Goal: Information Seeking & Learning: Learn about a topic

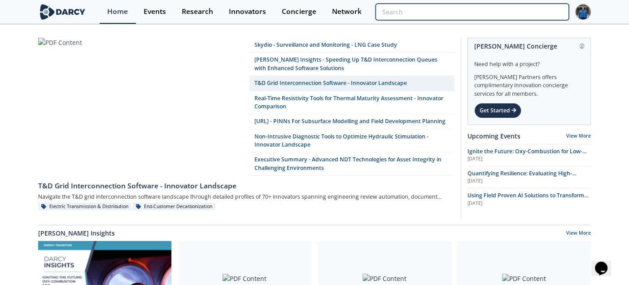
click at [521, 14] on input "search" at bounding box center [472, 12] width 193 height 17
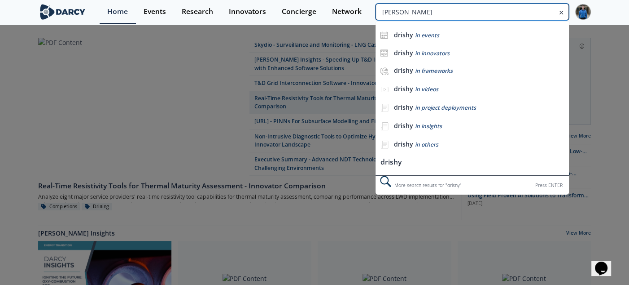
type input "drishya"
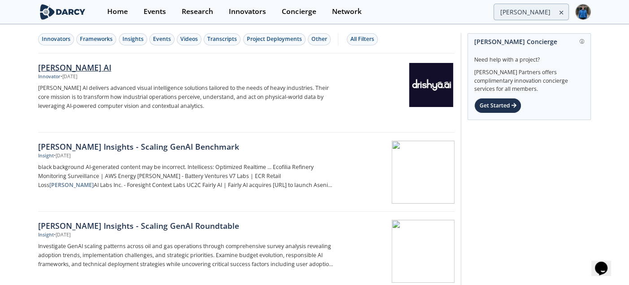
click at [69, 62] on div "Drishya AI" at bounding box center [186, 68] width 297 height 12
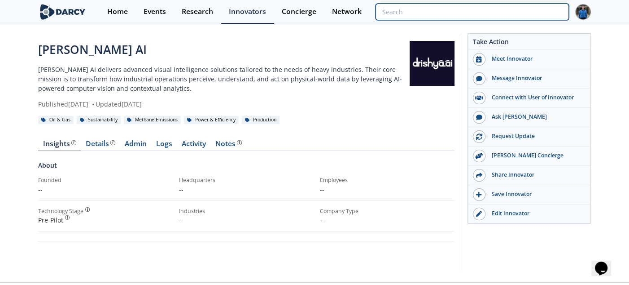
click at [531, 8] on input "search" at bounding box center [472, 12] width 193 height 17
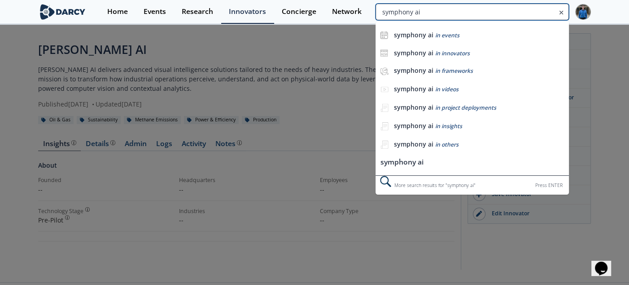
type input "symphony ai"
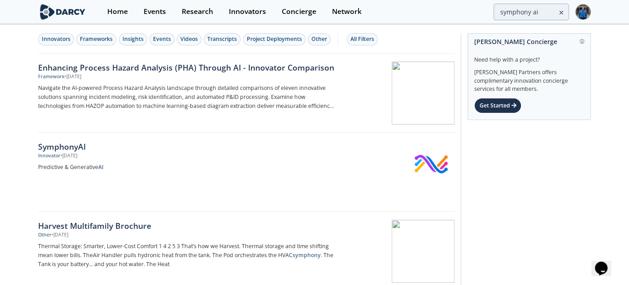
click at [52, 45] on div "Innovators Frameworks Insights Events Videos Transcripts Project Deployments Ot…" at bounding box center [246, 39] width 417 height 28
click at [59, 38] on div "Innovators" at bounding box center [56, 39] width 29 height 8
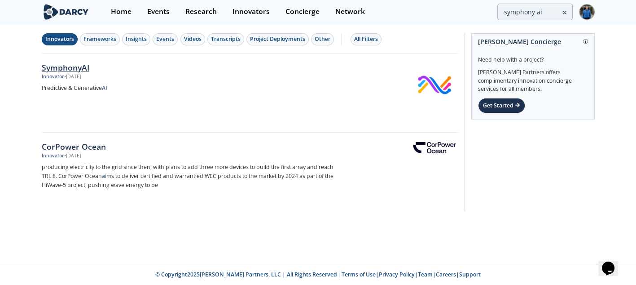
click at [75, 66] on div "SymphonyAI" at bounding box center [190, 68] width 297 height 12
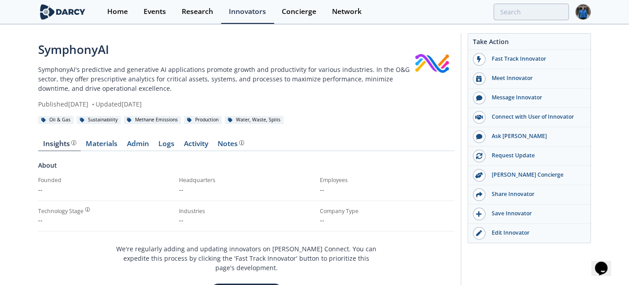
click at [527, 1] on div "Home Events Research Innovators Concierge Network" at bounding box center [346, 12] width 492 height 24
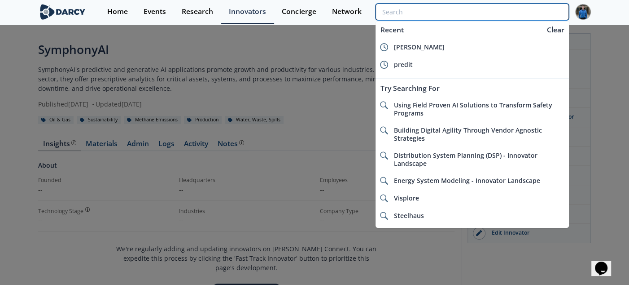
click at [527, 9] on input "search" at bounding box center [472, 12] width 193 height 17
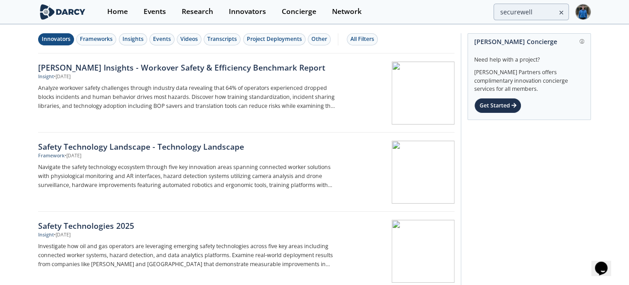
click at [61, 37] on div "Innovators" at bounding box center [56, 39] width 29 height 8
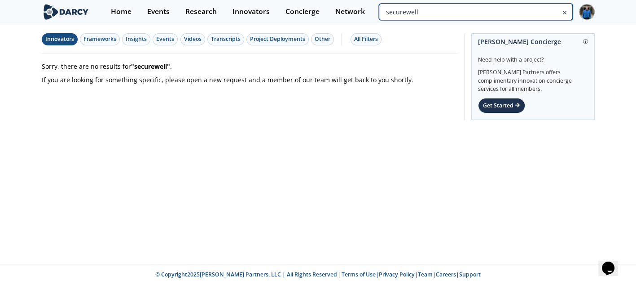
click at [523, 12] on input "securewell" at bounding box center [475, 12] width 193 height 17
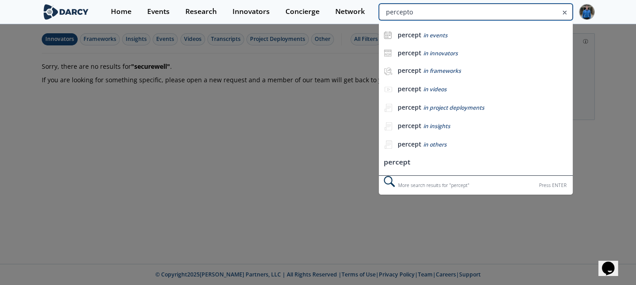
type input "percepto"
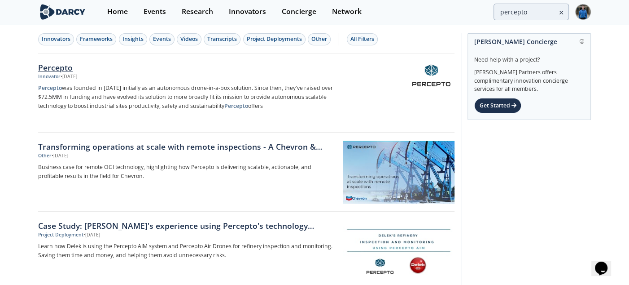
click at [66, 65] on div "Percepto" at bounding box center [186, 68] width 297 height 12
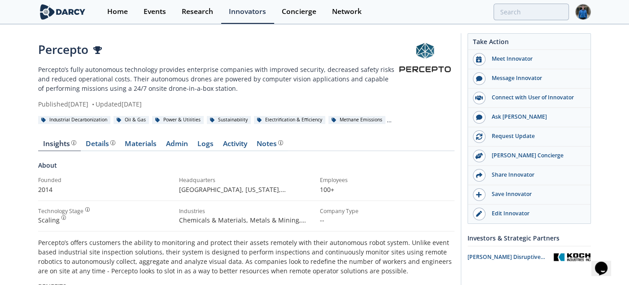
click at [528, 2] on div "Home Events Research Innovators Concierge Network" at bounding box center [346, 12] width 492 height 24
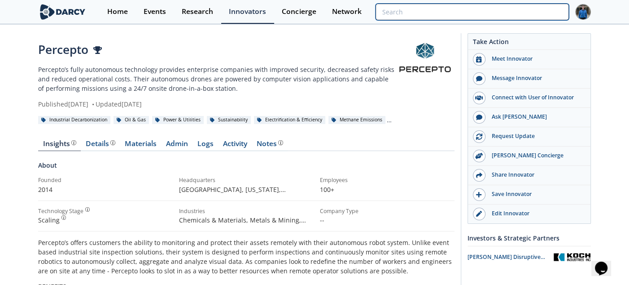
click at [529, 13] on input "search" at bounding box center [472, 12] width 193 height 17
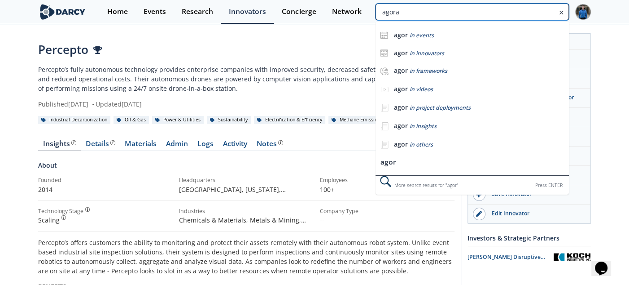
type input "agora"
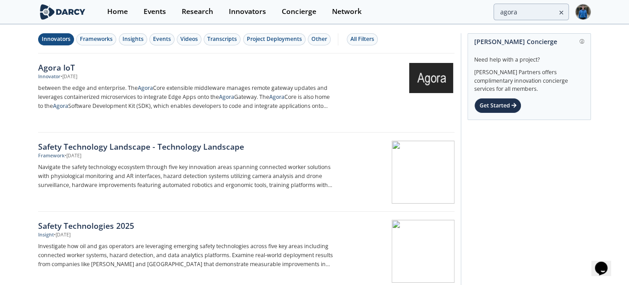
click at [40, 42] on button "Innovators" at bounding box center [56, 39] width 36 height 12
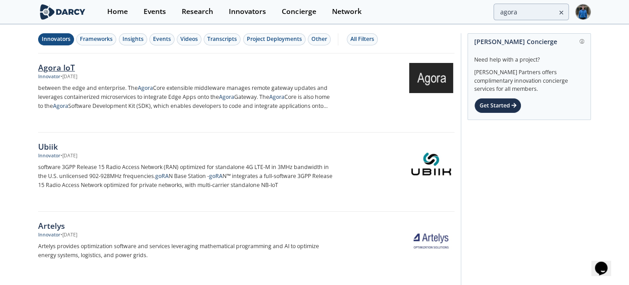
click at [48, 67] on div "Agora IoT" at bounding box center [186, 68] width 297 height 12
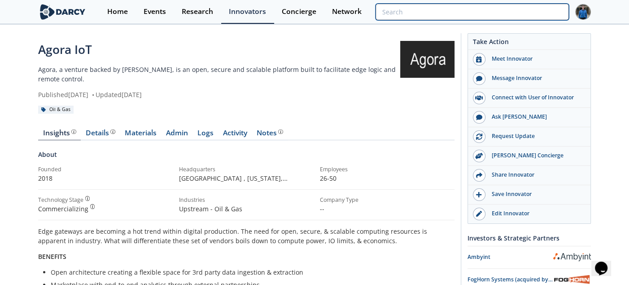
click at [512, 9] on input "search" at bounding box center [472, 12] width 193 height 17
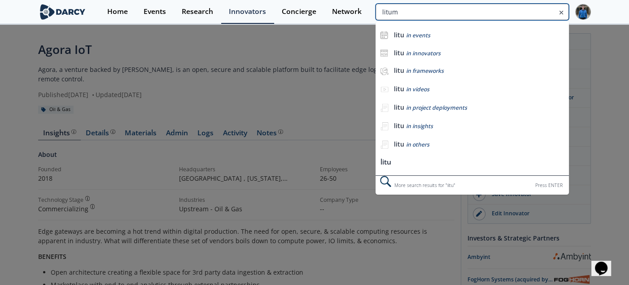
type input "litum"
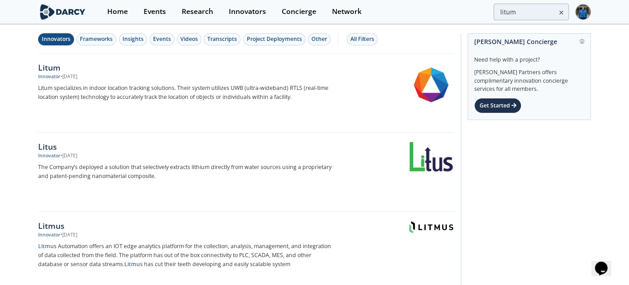
click at [55, 39] on div "Innovators" at bounding box center [56, 39] width 29 height 8
click at [50, 65] on div "Litum" at bounding box center [186, 68] width 297 height 12
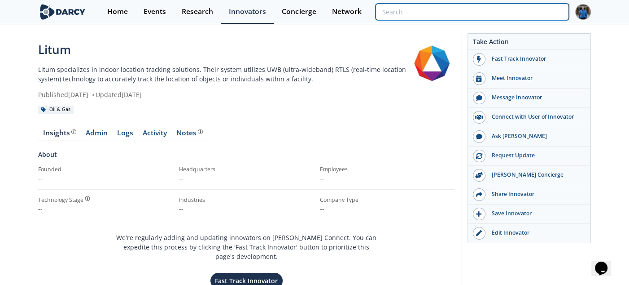
click at [524, 13] on input "search" at bounding box center [472, 12] width 193 height 17
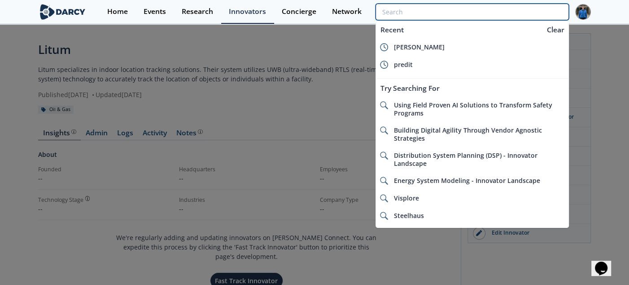
type input "i"
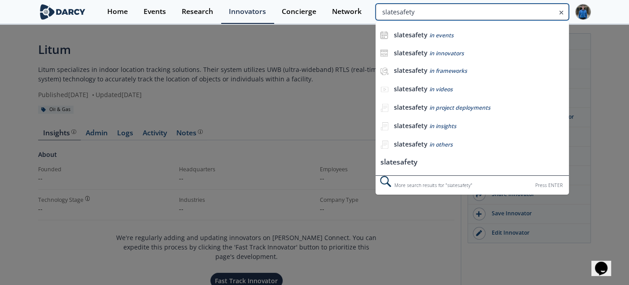
type input "slatesafety"
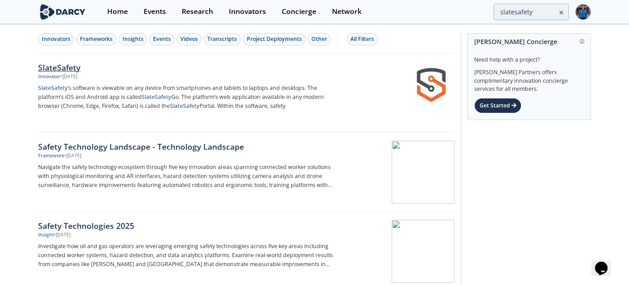
click at [56, 71] on div "SlateSafety" at bounding box center [186, 68] width 297 height 12
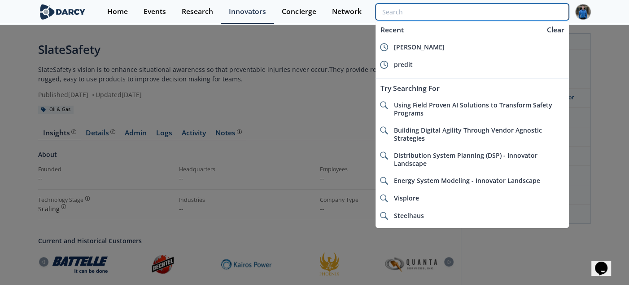
click at [530, 9] on input "search" at bounding box center [472, 12] width 193 height 17
paste input "7Puentes"
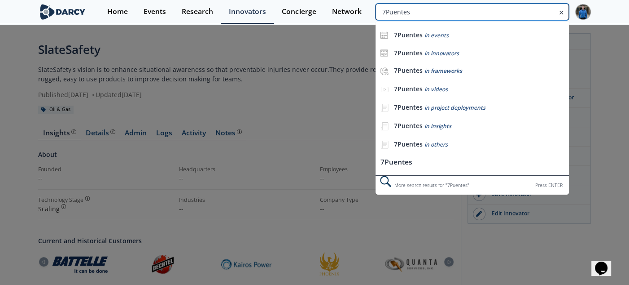
type input "7Puentes"
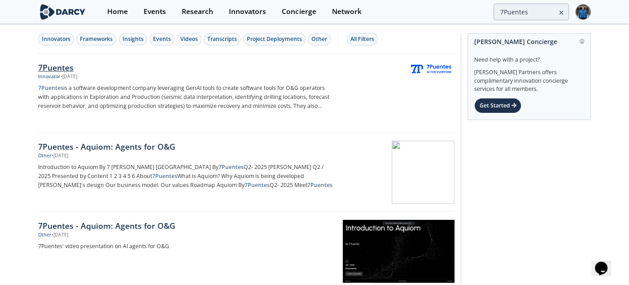
click at [53, 72] on div "7Puentes" at bounding box center [186, 68] width 297 height 12
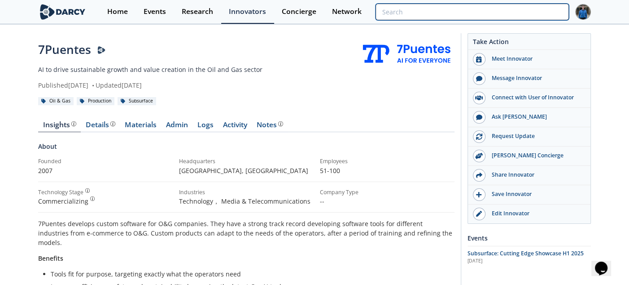
click at [514, 14] on input "search" at bounding box center [472, 12] width 193 height 17
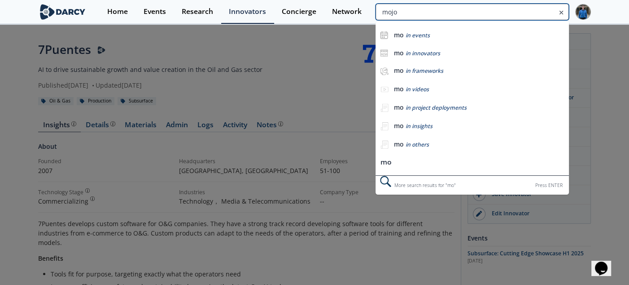
type input "mojo"
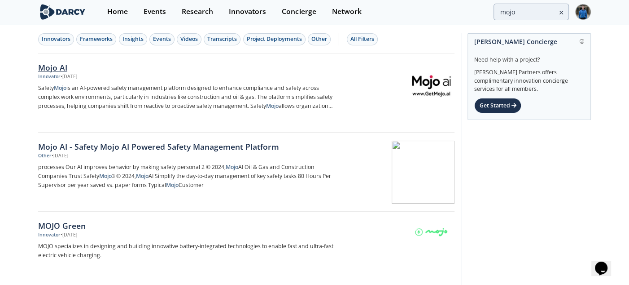
click at [46, 62] on div "Mojo AI" at bounding box center [186, 68] width 297 height 12
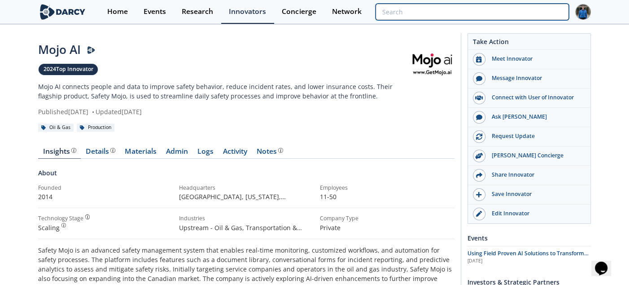
click at [531, 11] on input "search" at bounding box center [472, 12] width 193 height 17
paste input "Safety Radar"
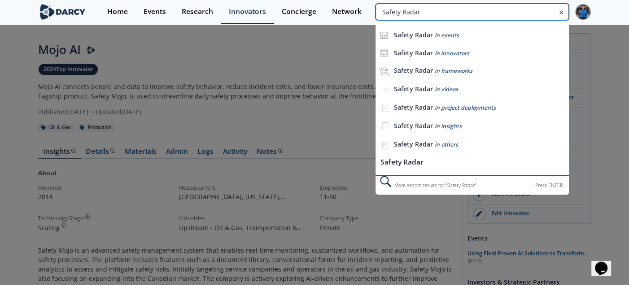
type input "Safety Radar"
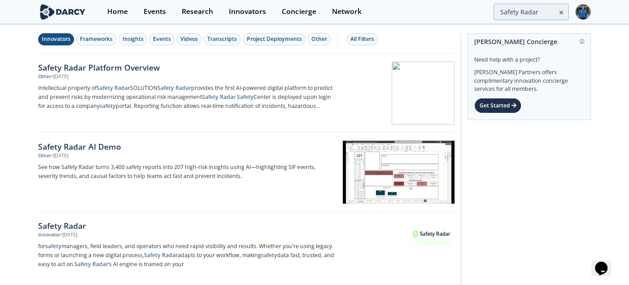
click at [57, 39] on div "Innovators" at bounding box center [56, 39] width 29 height 8
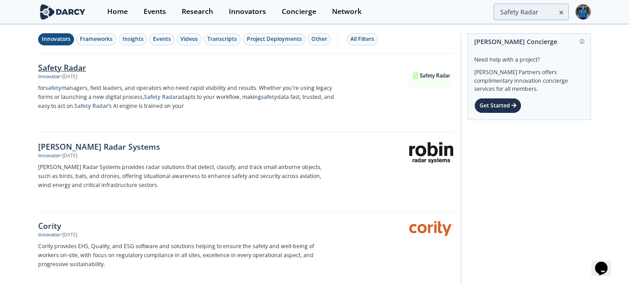
click at [79, 66] on div "Safety Radar" at bounding box center [186, 68] width 297 height 12
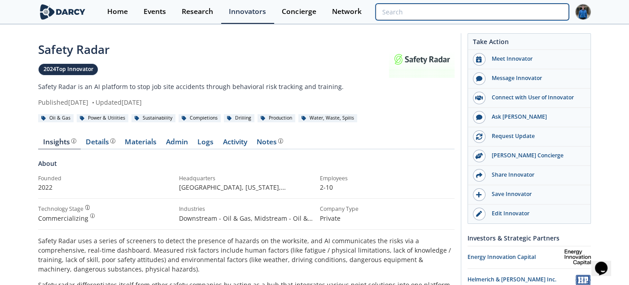
click at [524, 13] on input "search" at bounding box center [472, 12] width 193 height 17
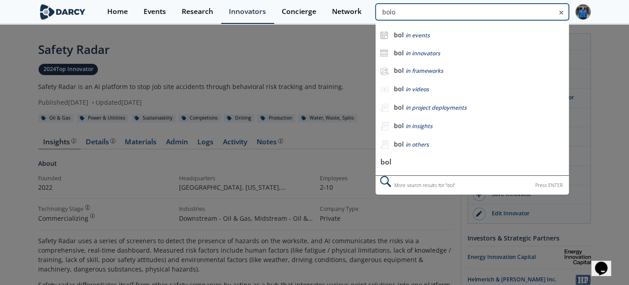
type input "bolo"
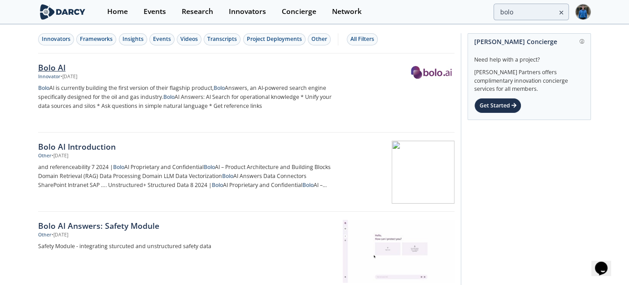
click at [57, 68] on div "Bolo AI" at bounding box center [186, 68] width 297 height 12
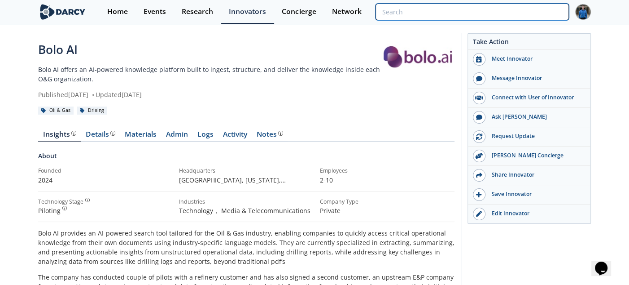
click at [514, 9] on input "search" at bounding box center [472, 12] width 193 height 17
paste input "Rombit"
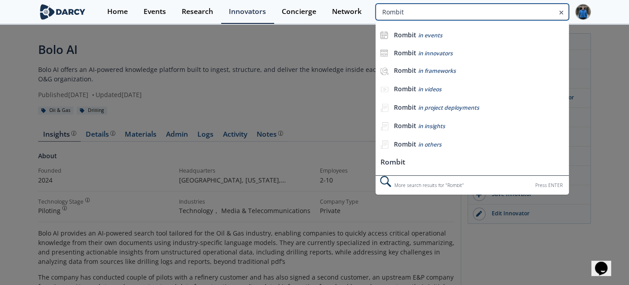
type input "Rombit"
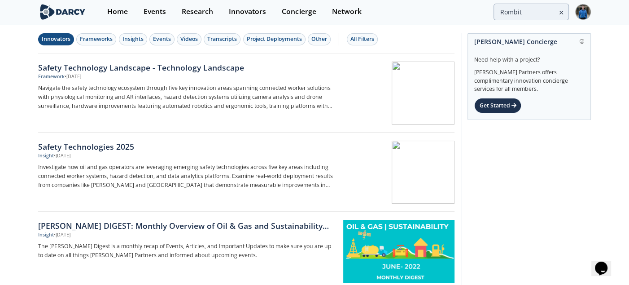
click at [64, 39] on div "Innovators" at bounding box center [56, 39] width 29 height 8
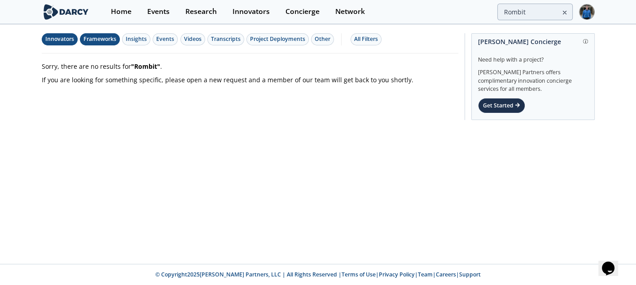
click at [111, 40] on div "Frameworks" at bounding box center [100, 39] width 33 height 8
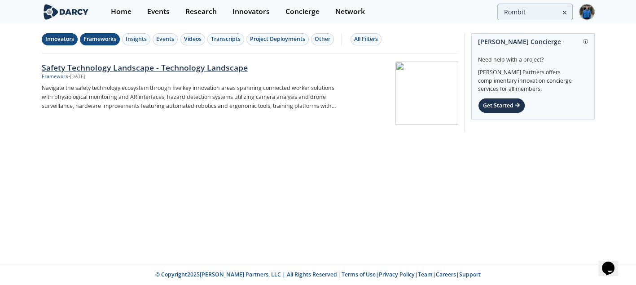
click at [106, 63] on div "Safety Technology Landscape - Technology Landscape" at bounding box center [190, 68] width 297 height 12
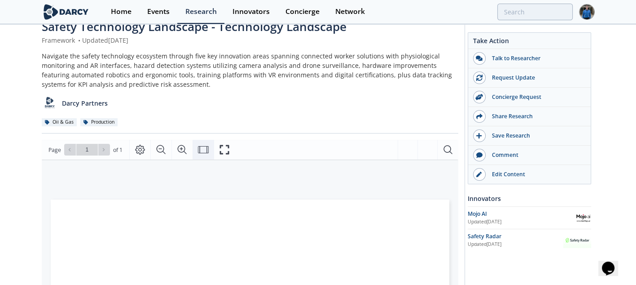
scroll to position [45, 0]
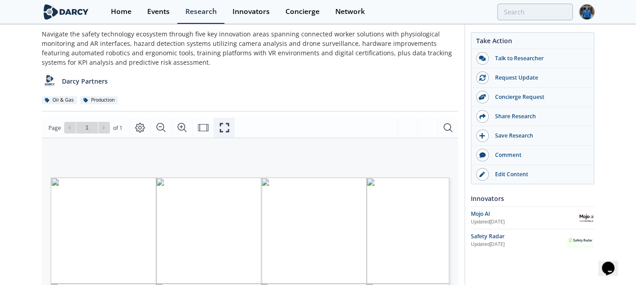
click at [224, 125] on icon "Fullscreen" at bounding box center [224, 127] width 11 height 11
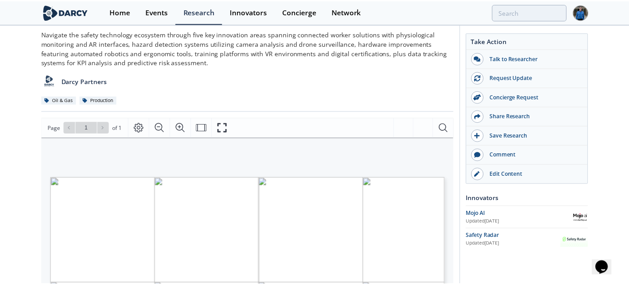
scroll to position [0, 0]
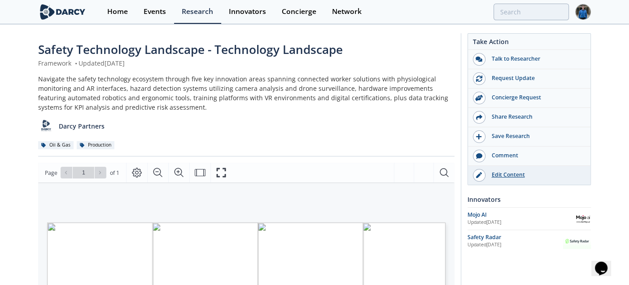
click at [510, 177] on div "Edit Content" at bounding box center [536, 175] width 101 height 8
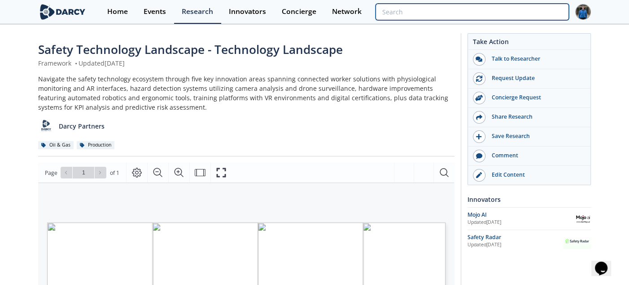
click at [518, 9] on input "search" at bounding box center [472, 12] width 193 height 17
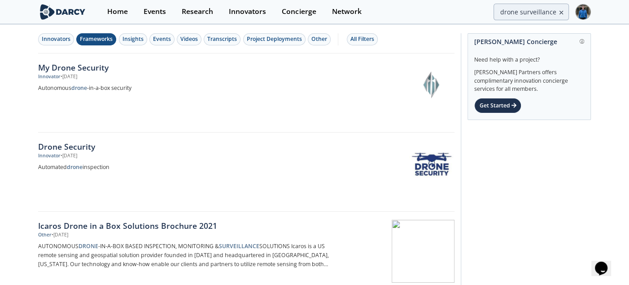
click at [110, 40] on div "Frameworks" at bounding box center [96, 39] width 33 height 8
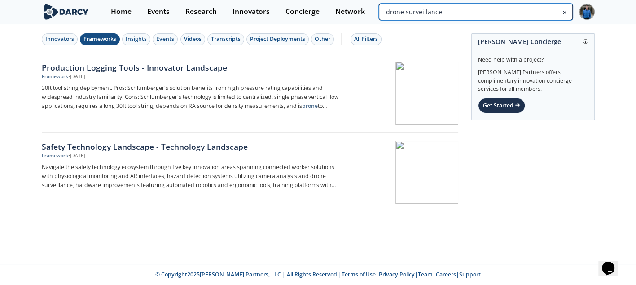
click at [533, 4] on input "drone surveillance" at bounding box center [475, 12] width 193 height 17
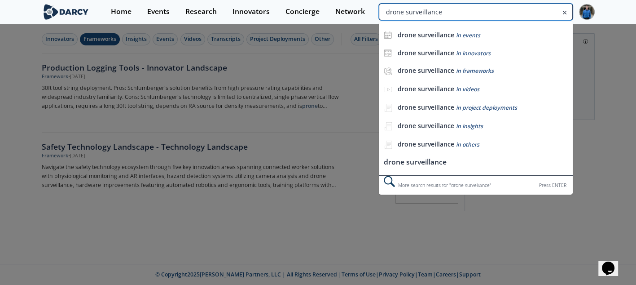
click at [535, 10] on input "drone surveillance" at bounding box center [475, 12] width 193 height 17
click at [421, 13] on input "drone surveillance" at bounding box center [475, 12] width 193 height 17
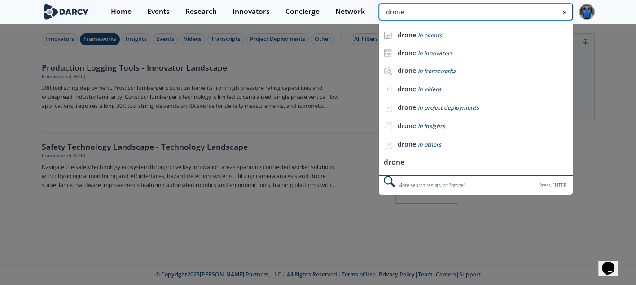
type input "drone"
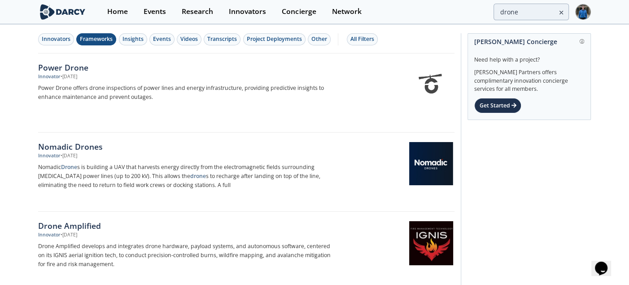
click at [103, 38] on div "Frameworks" at bounding box center [96, 39] width 33 height 8
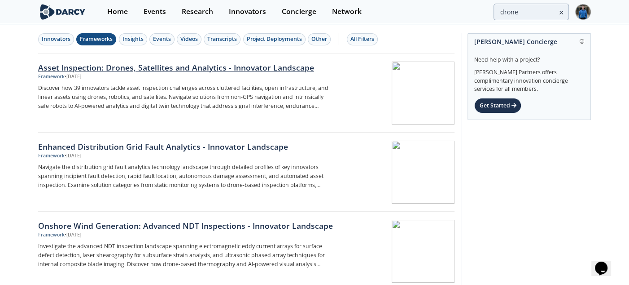
click at [134, 65] on div "Asset Inspection: Drones, Satellites and Analytics - Innovator Landscape" at bounding box center [186, 68] width 297 height 12
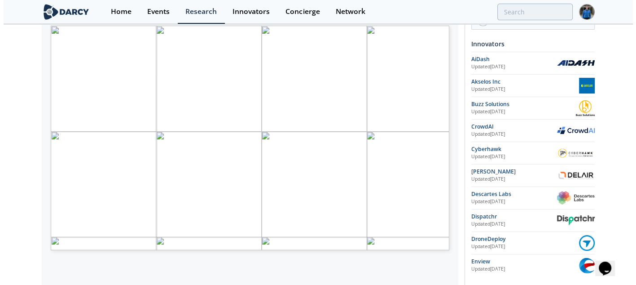
scroll to position [135, 0]
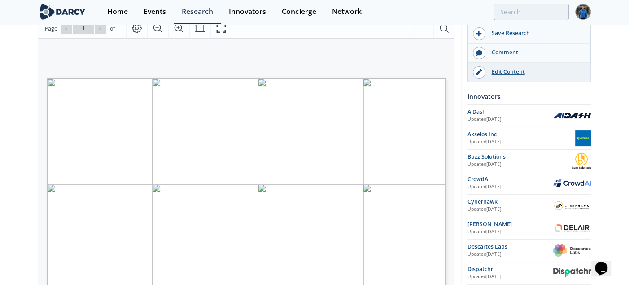
click at [500, 70] on div "Edit Content" at bounding box center [536, 72] width 101 height 8
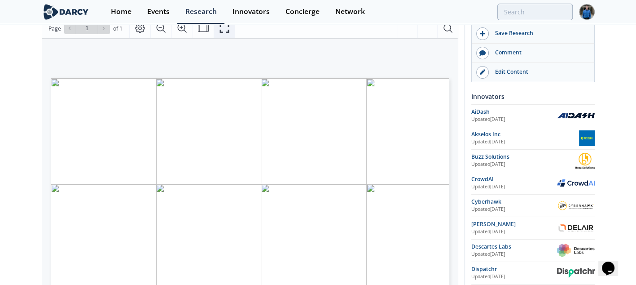
drag, startPoint x: 224, startPoint y: 30, endPoint x: 224, endPoint y: 84, distance: 54.3
click at [224, 30] on icon "Fullscreen" at bounding box center [224, 28] width 11 height 11
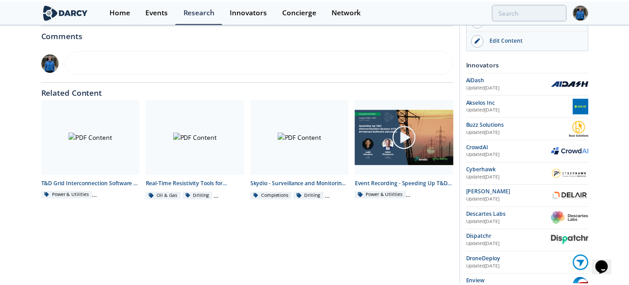
scroll to position [0, 0]
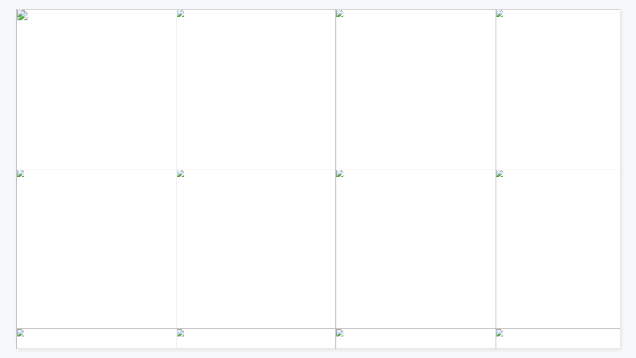
click at [299, 224] on div "Page 1" at bounding box center [440, 247] width 848 height 477
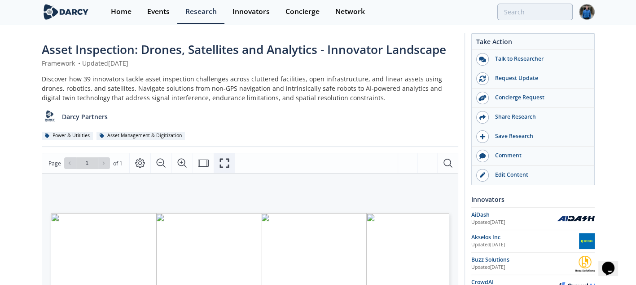
click at [219, 163] on icon "Fullscreen" at bounding box center [224, 163] width 11 height 11
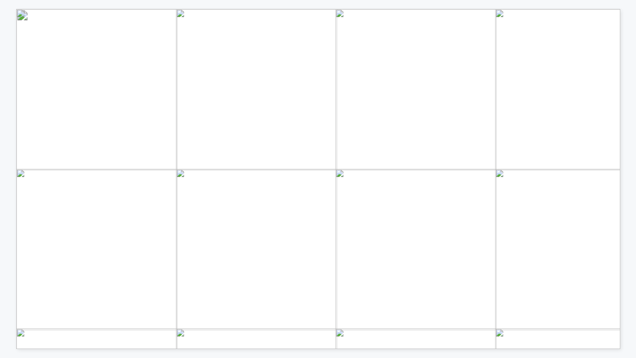
click at [368, 265] on div "Page 1" at bounding box center [440, 247] width 848 height 477
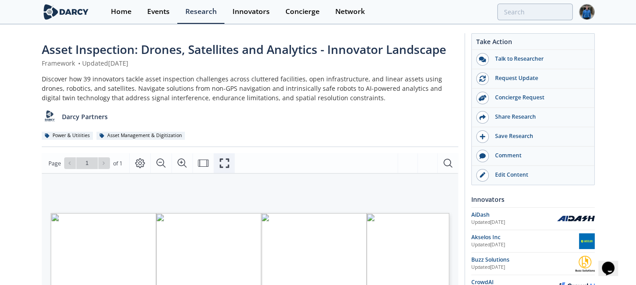
click at [220, 160] on icon "Fullscreen" at bounding box center [224, 162] width 9 height 9
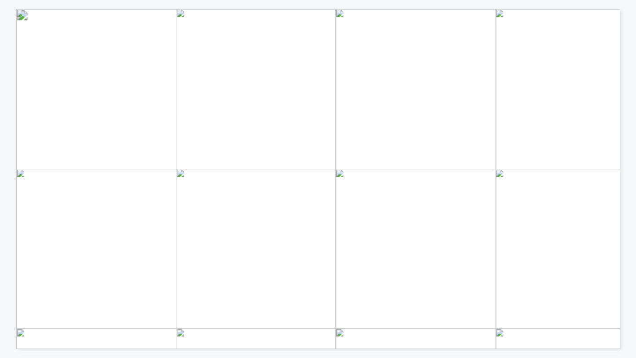
click at [232, 275] on div "Page 1" at bounding box center [440, 247] width 848 height 477
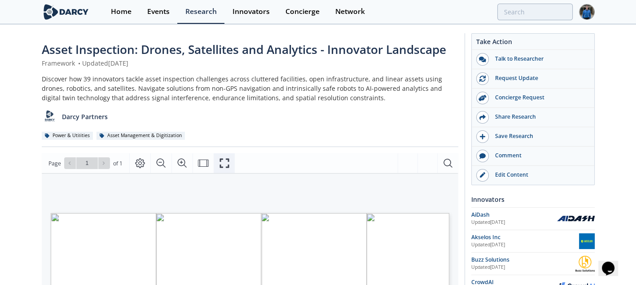
click at [226, 155] on button "Fullscreen" at bounding box center [224, 163] width 21 height 20
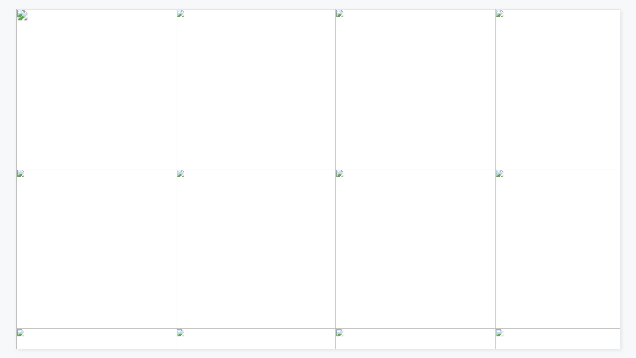
click at [320, 282] on div "Page 1" at bounding box center [440, 247] width 848 height 477
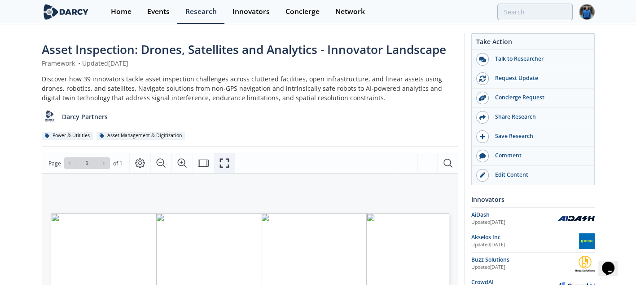
click at [221, 157] on button "Fullscreen" at bounding box center [224, 163] width 21 height 20
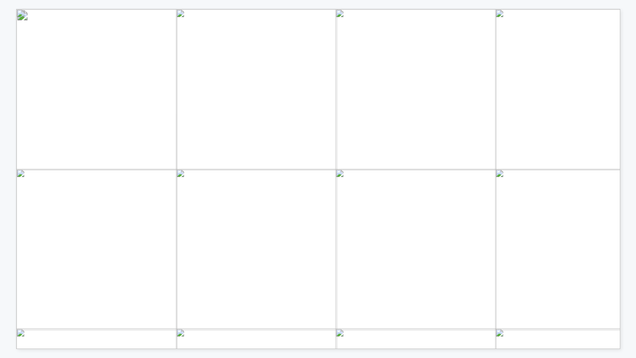
click at [366, 264] on div "Page 1" at bounding box center [440, 247] width 848 height 477
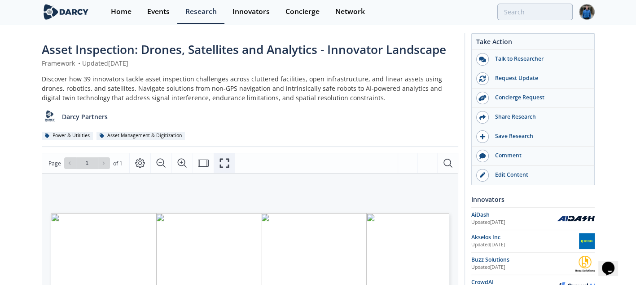
click at [220, 159] on icon "Fullscreen" at bounding box center [224, 162] width 9 height 9
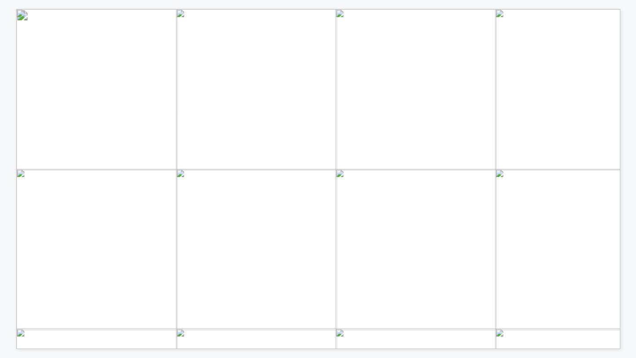
click at [398, 284] on div "Page 1" at bounding box center [440, 247] width 848 height 477
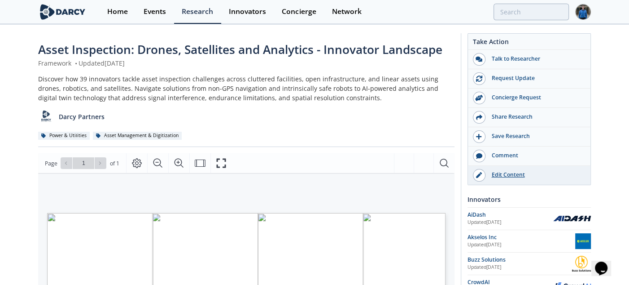
click at [507, 175] on div "Edit Content" at bounding box center [536, 175] width 101 height 8
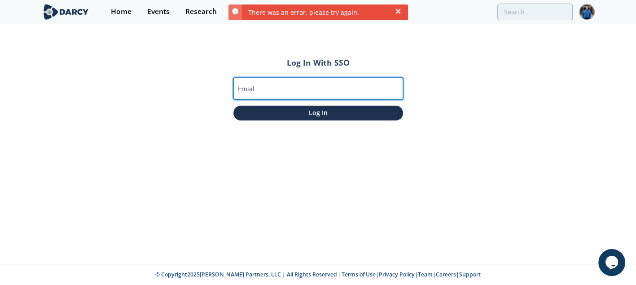
click at [327, 85] on input "Email" at bounding box center [318, 89] width 170 height 22
type input "nick@darcypartners.com"
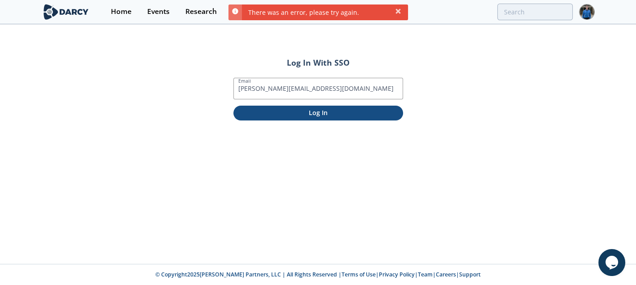
click at [319, 115] on p "Log In" at bounding box center [318, 112] width 157 height 9
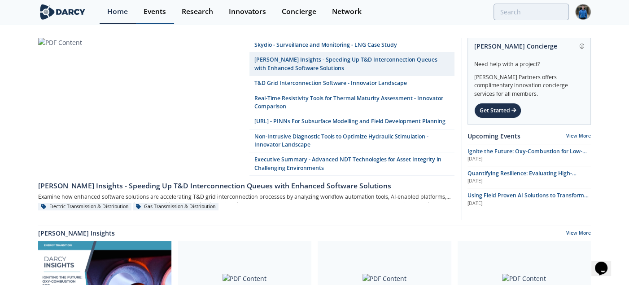
click at [164, 11] on div "Events" at bounding box center [155, 11] width 22 height 7
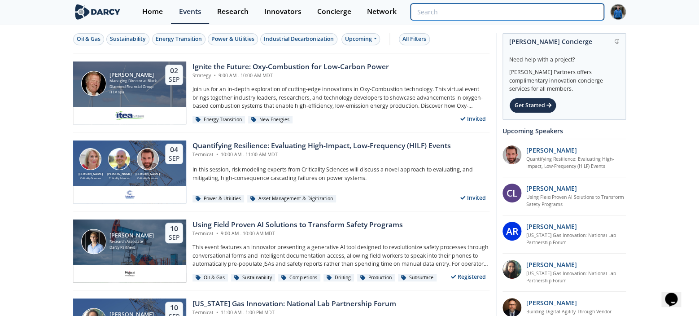
drag, startPoint x: 549, startPoint y: 12, endPoint x: 554, endPoint y: 5, distance: 9.3
click at [550, 12] on input "search" at bounding box center [507, 12] width 193 height 17
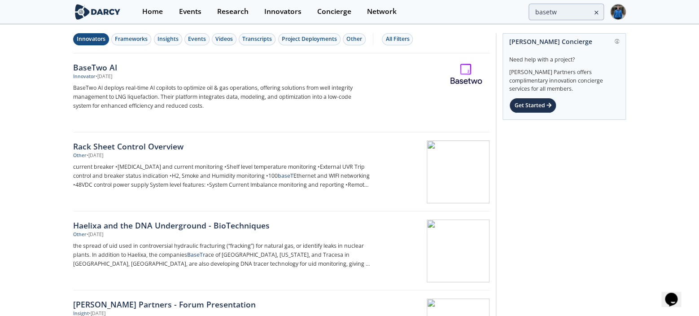
click at [97, 40] on div "Innovators" at bounding box center [91, 39] width 29 height 8
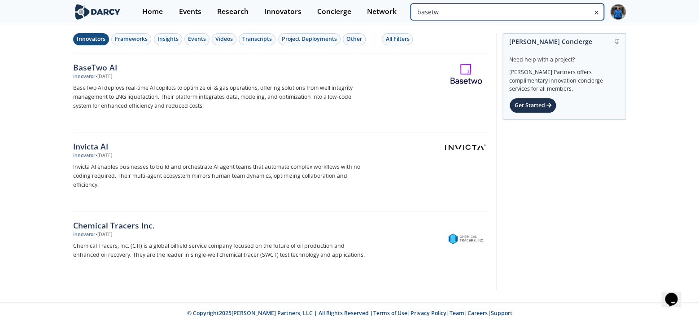
click at [560, 11] on input "basetw" at bounding box center [507, 12] width 193 height 17
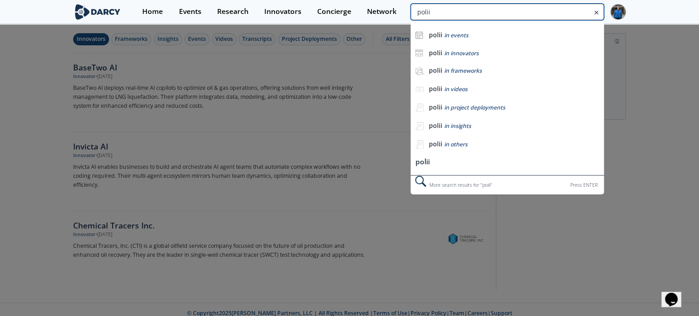
type input "polii"
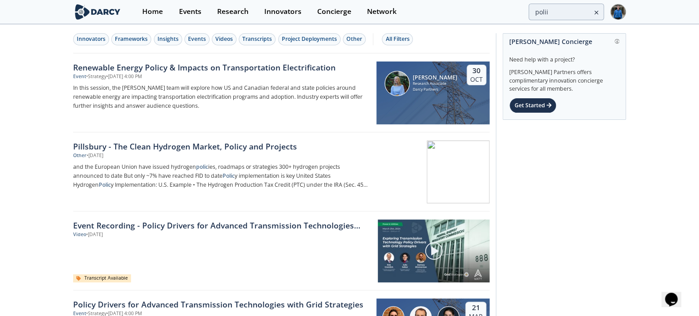
click at [75, 44] on div "Innovators Frameworks Insights Events Videos Transcripts Project Deployments Ot…" at bounding box center [279, 39] width 413 height 12
click at [79, 42] on div "Innovators" at bounding box center [91, 39] width 29 height 8
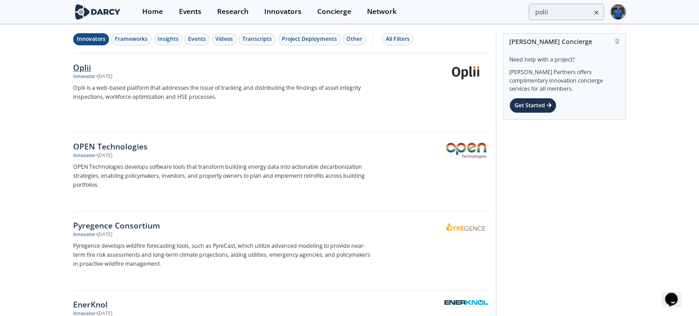
click at [91, 62] on div "Oplii" at bounding box center [221, 68] width 297 height 12
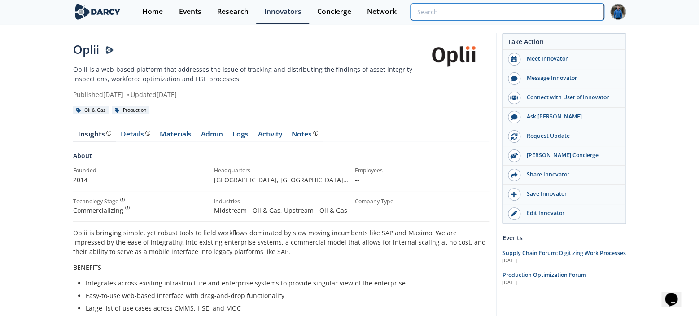
click at [562, 6] on input "search" at bounding box center [507, 12] width 193 height 17
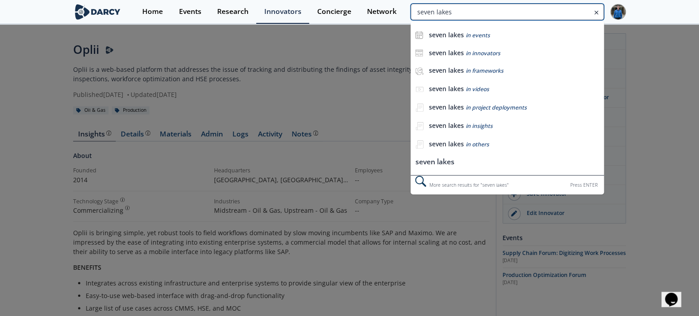
type input "seven lakes"
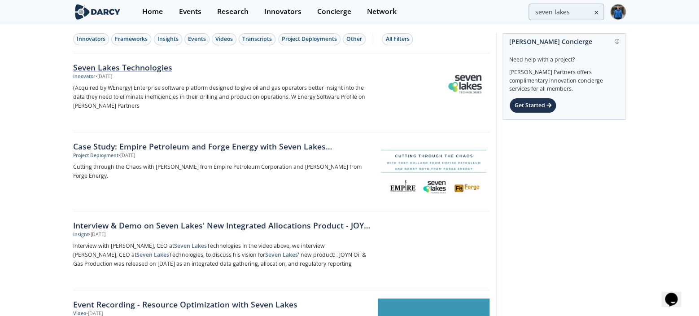
click at [141, 74] on div "Innovator • Jul 19, 2024" at bounding box center [221, 76] width 297 height 7
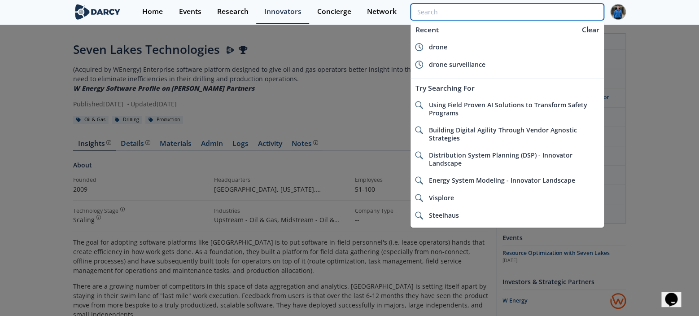
click at [575, 9] on input "search" at bounding box center [507, 12] width 193 height 17
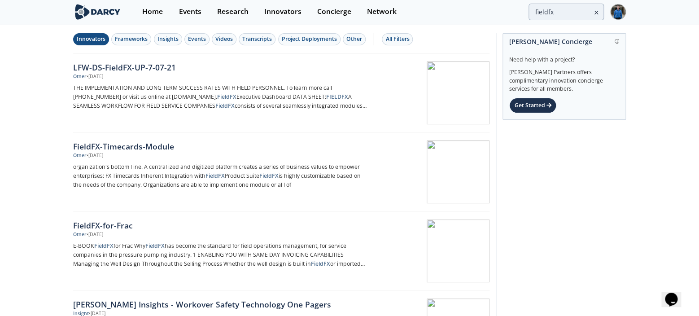
click at [95, 44] on button "Innovators" at bounding box center [91, 39] width 36 height 12
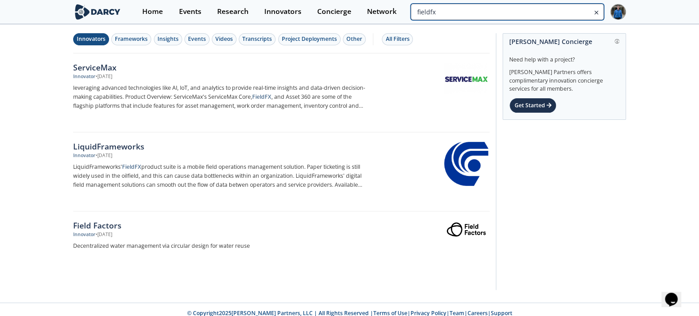
click at [549, 13] on input "fieldfx" at bounding box center [507, 12] width 193 height 17
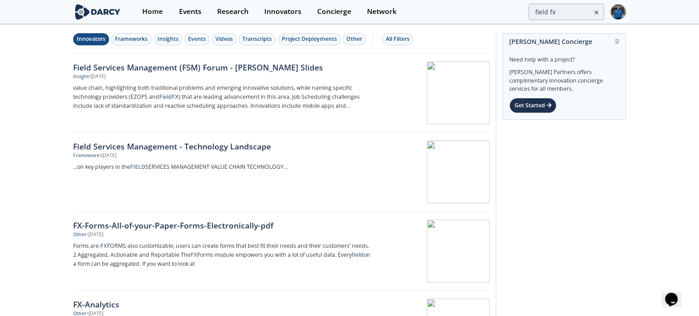
click at [79, 35] on div "Innovators" at bounding box center [91, 39] width 29 height 8
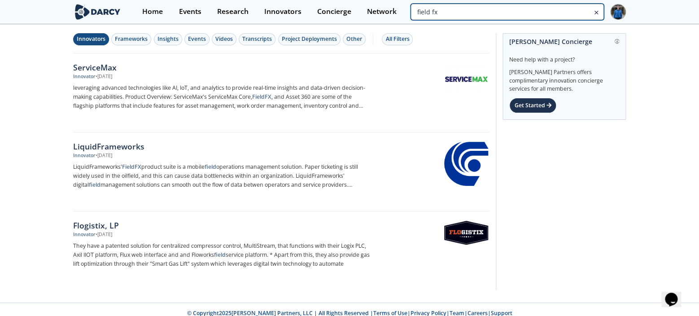
click at [578, 5] on input "field fx" at bounding box center [507, 12] width 193 height 17
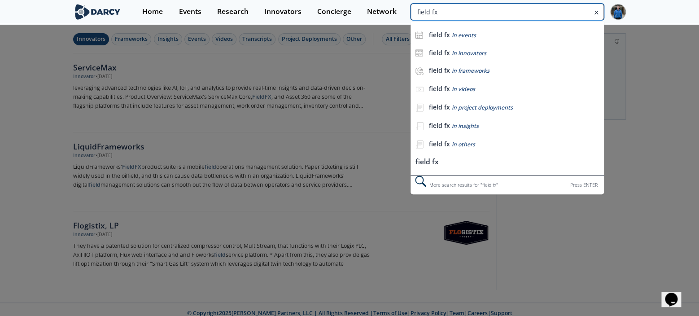
click at [578, 5] on input "field fx" at bounding box center [507, 12] width 193 height 17
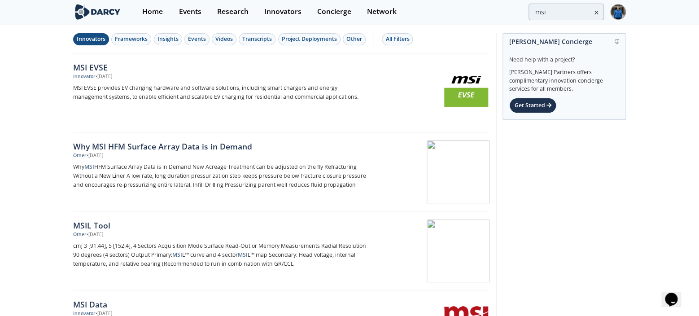
click at [84, 41] on div "Innovators" at bounding box center [91, 39] width 29 height 8
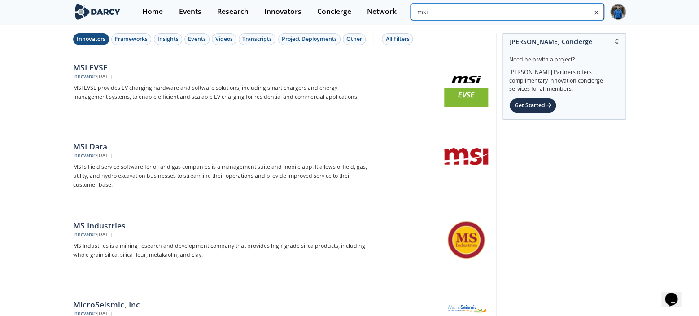
click at [556, 10] on input "msi" at bounding box center [507, 12] width 193 height 17
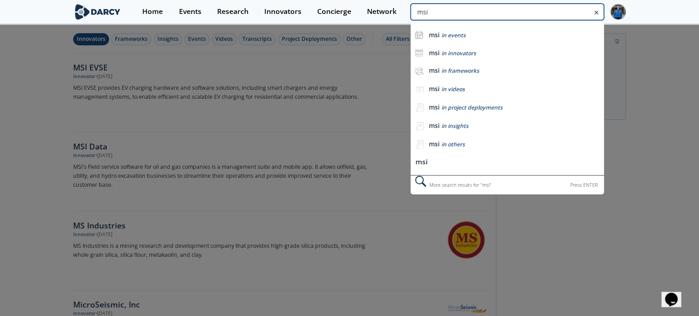
click at [556, 10] on input "msi" at bounding box center [507, 12] width 193 height 17
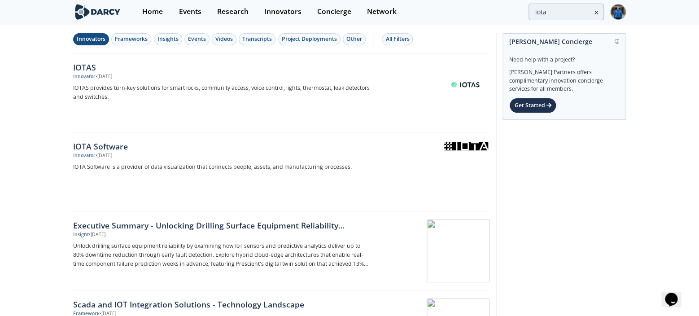
click at [92, 43] on button "Innovators" at bounding box center [91, 39] width 36 height 12
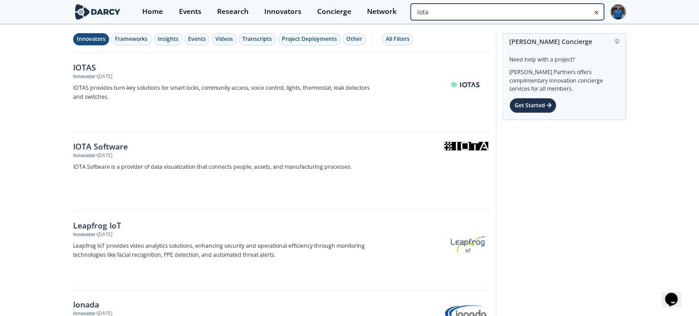
click at [567, 20] on input "iota" at bounding box center [507, 12] width 193 height 17
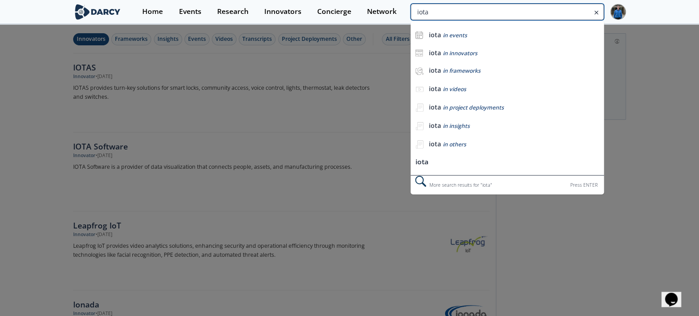
click at [567, 20] on input "iota" at bounding box center [507, 12] width 193 height 17
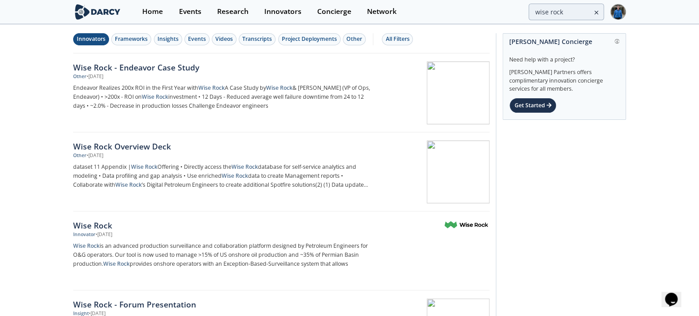
click at [89, 41] on div "Innovators" at bounding box center [91, 39] width 29 height 8
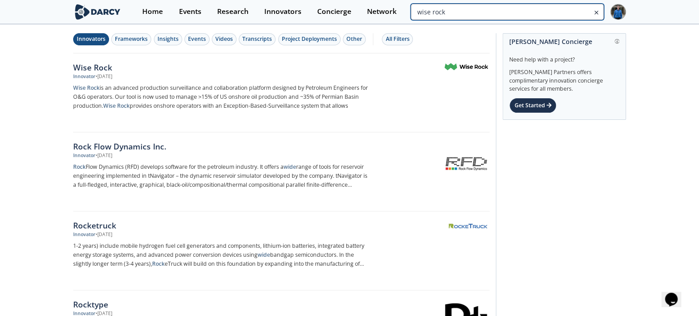
click at [564, 9] on input "wise rock" at bounding box center [507, 12] width 193 height 17
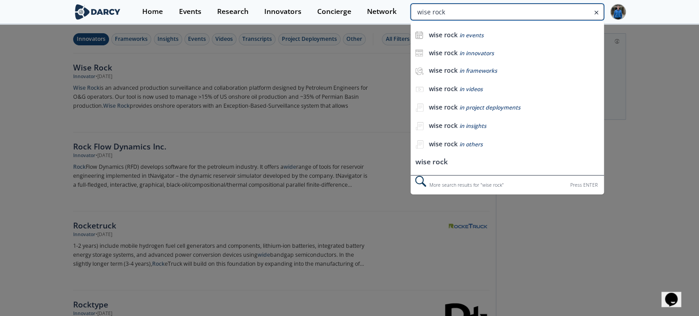
click at [564, 9] on input "wise rock" at bounding box center [507, 12] width 193 height 17
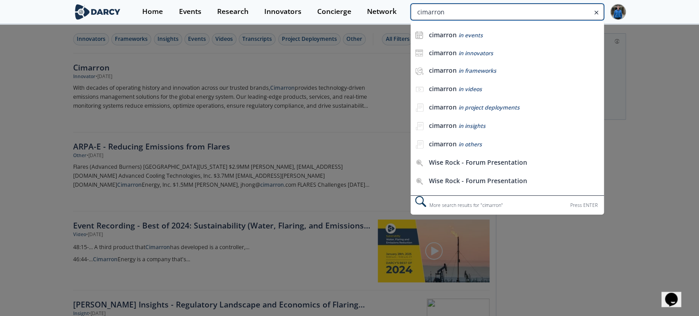
click at [560, 10] on input "cimarron" at bounding box center [507, 12] width 193 height 17
paste input "Precise Downhole"
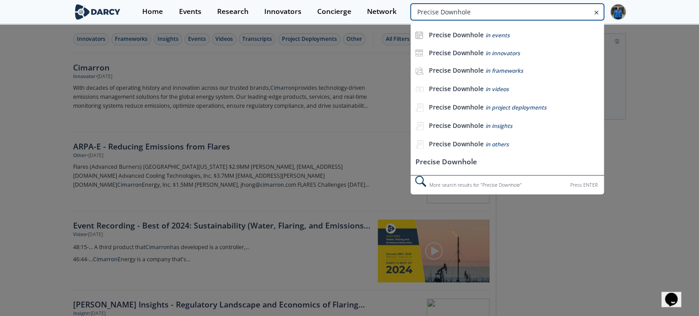
type input "Precise Downhole"
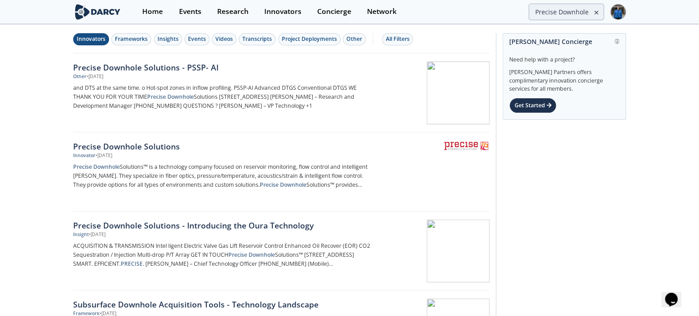
click at [91, 37] on div "Innovators" at bounding box center [91, 39] width 29 height 8
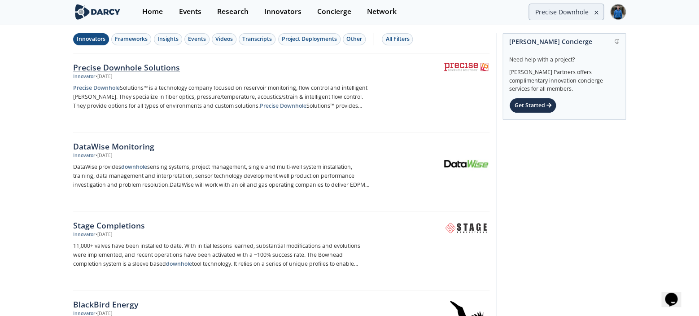
drag, startPoint x: 148, startPoint y: 67, endPoint x: 160, endPoint y: 66, distance: 12.2
click at [148, 67] on div "Precise Downhole Solutions" at bounding box center [221, 68] width 297 height 12
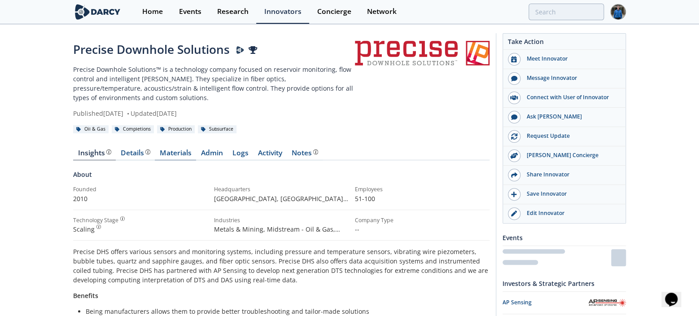
click at [175, 156] on link "Materials" at bounding box center [175, 154] width 41 height 11
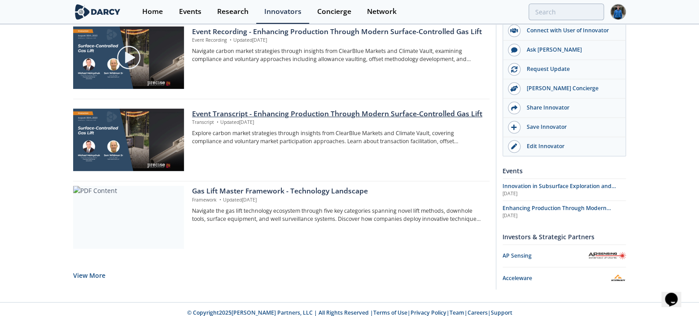
scroll to position [763, 0]
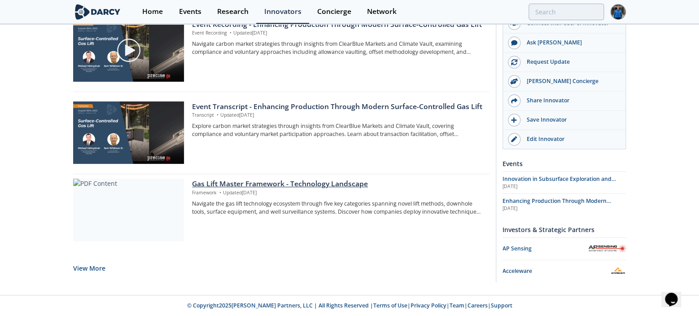
click at [260, 189] on p "Framework • Updated Aug 30, 2023" at bounding box center [337, 192] width 291 height 7
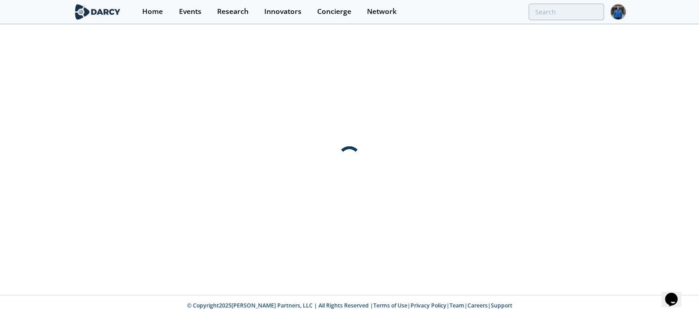
scroll to position [0, 0]
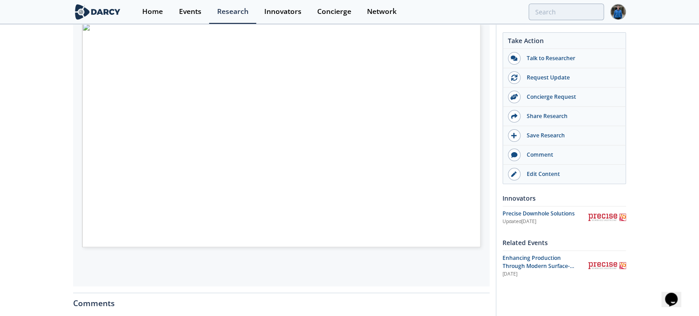
scroll to position [149, 0]
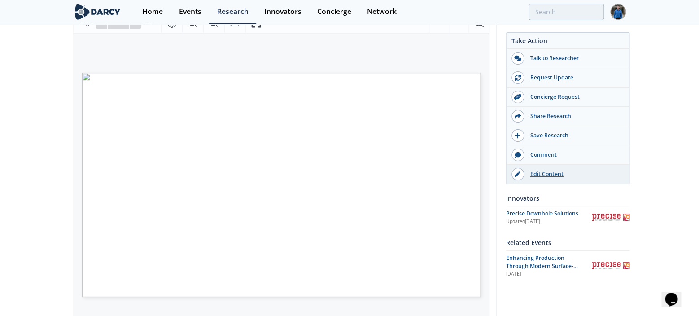
click at [553, 175] on div "Edit Content" at bounding box center [574, 174] width 101 height 8
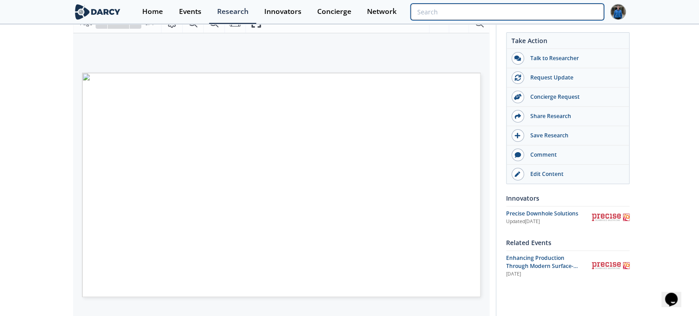
click at [586, 8] on input "search" at bounding box center [507, 12] width 193 height 17
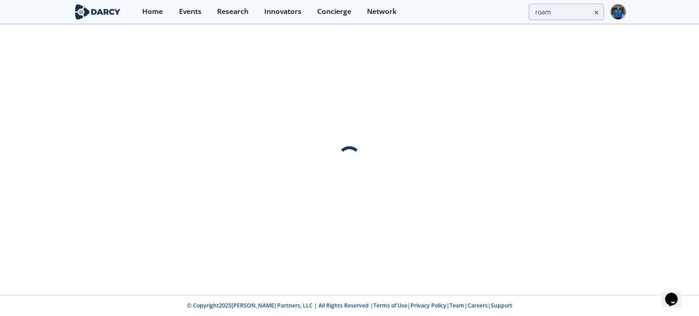
scroll to position [0, 0]
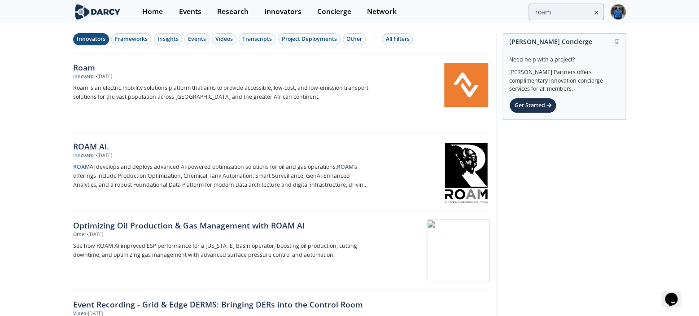
click at [88, 40] on div "Innovators" at bounding box center [91, 39] width 29 height 8
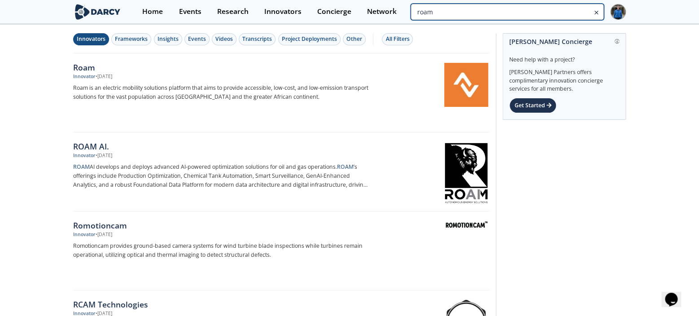
click at [575, 16] on input "roam" at bounding box center [507, 12] width 193 height 17
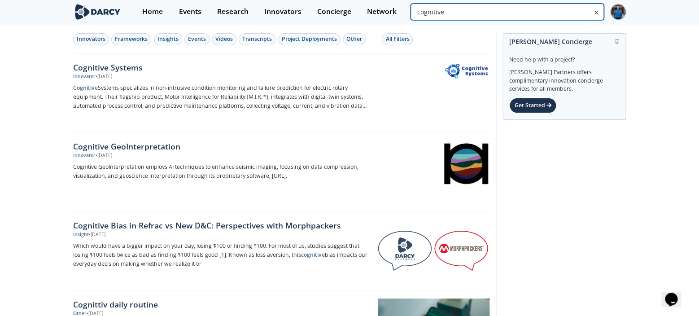
click at [566, 14] on input "cognitive" at bounding box center [507, 12] width 193 height 17
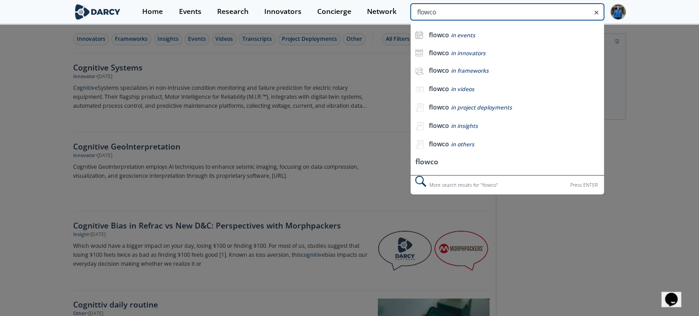
type input "flowco"
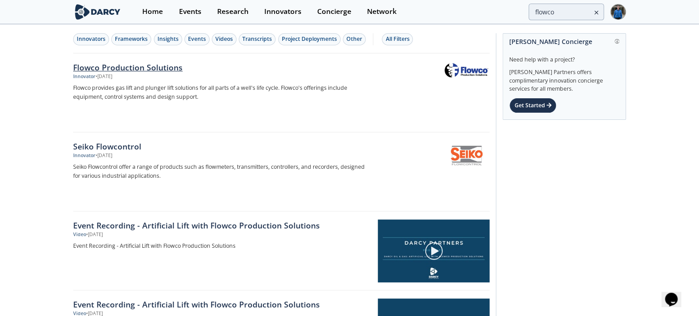
click at [103, 62] on div "Flowco Production Solutions" at bounding box center [221, 68] width 297 height 12
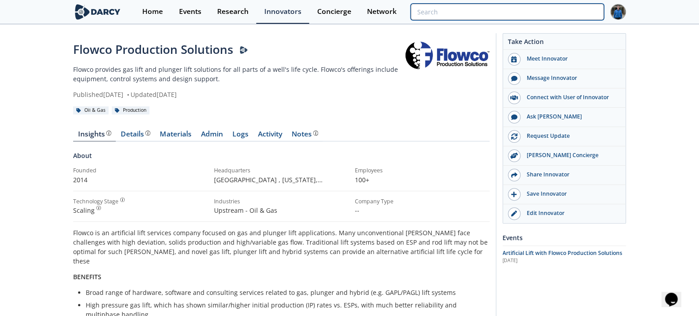
click at [555, 6] on input "search" at bounding box center [507, 12] width 193 height 17
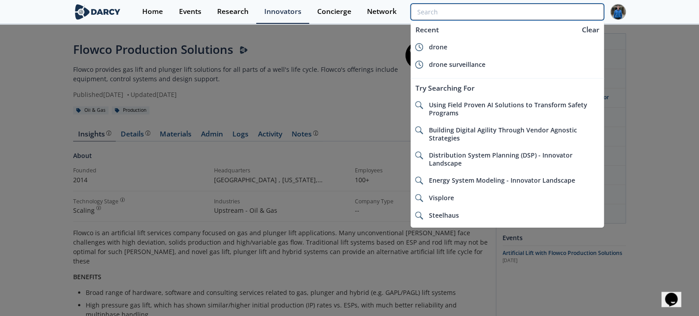
paste input "Xeeva"
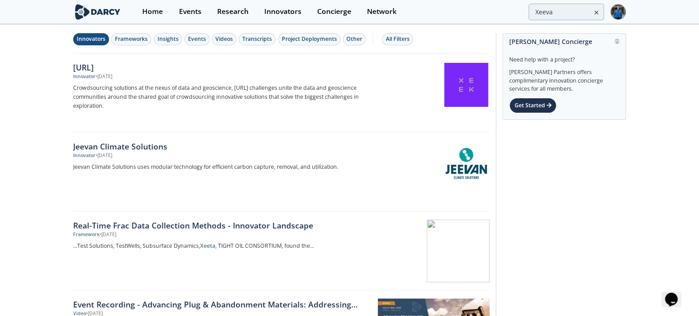
click at [93, 41] on div "Innovators" at bounding box center [91, 39] width 29 height 8
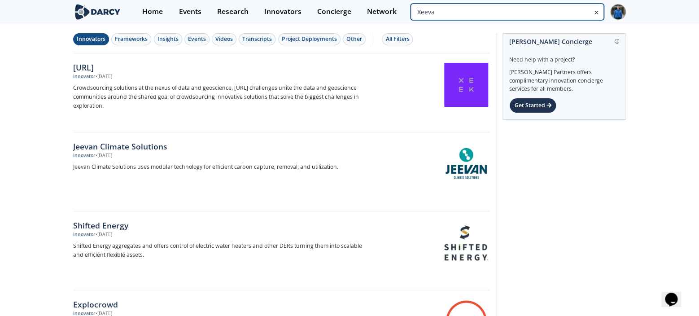
click at [551, 9] on input "Xeeva" at bounding box center [507, 12] width 193 height 17
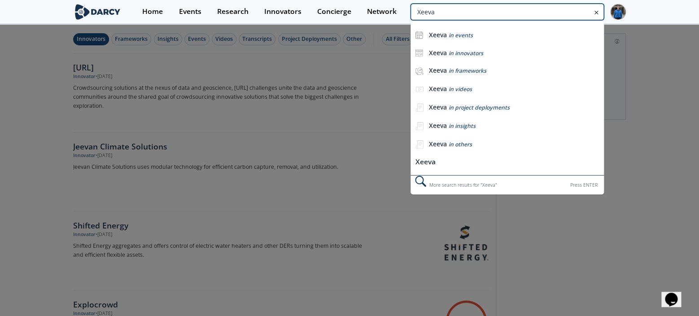
paste input "Arkestro"
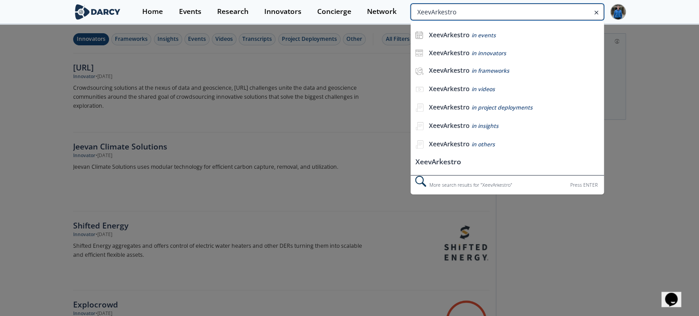
paste input "search"
type input "Arkestro"
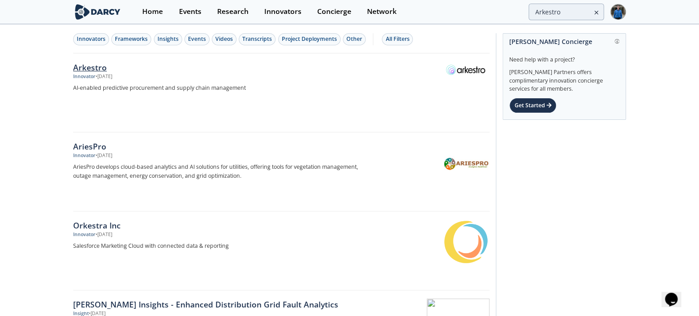
click at [96, 71] on div "Arkestro" at bounding box center [221, 68] width 297 height 12
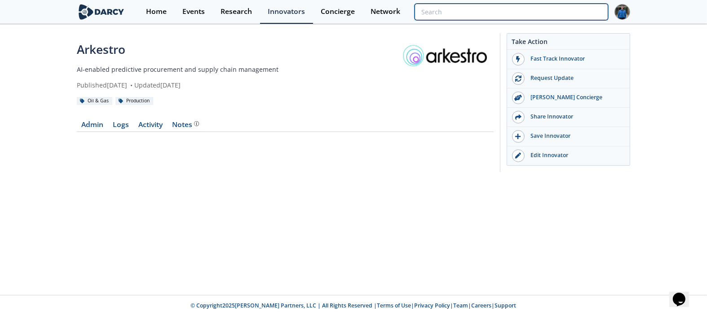
click at [559, 17] on input "search" at bounding box center [510, 12] width 193 height 17
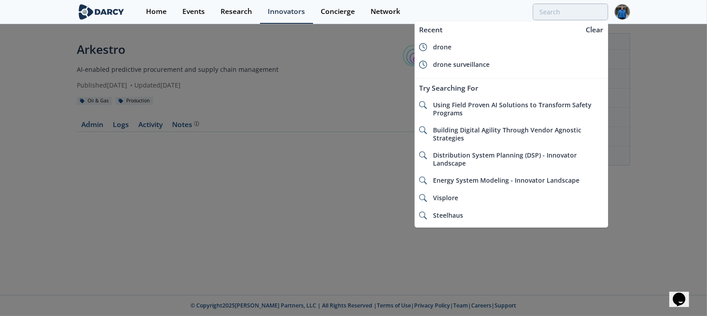
click at [214, 92] on div at bounding box center [353, 158] width 707 height 316
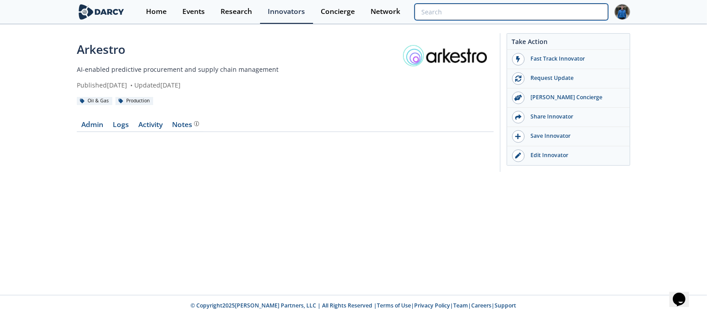
click at [569, 14] on input "search" at bounding box center [510, 12] width 193 height 17
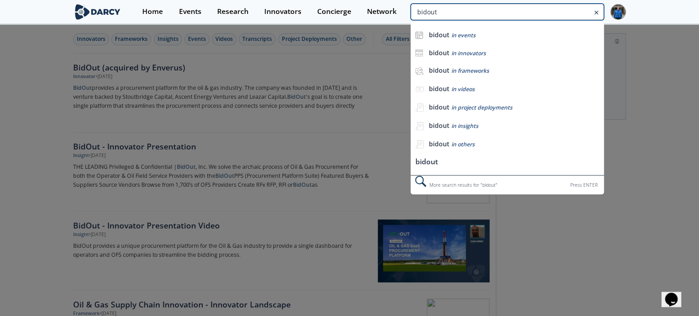
click at [566, 19] on input "bidout" at bounding box center [507, 12] width 193 height 17
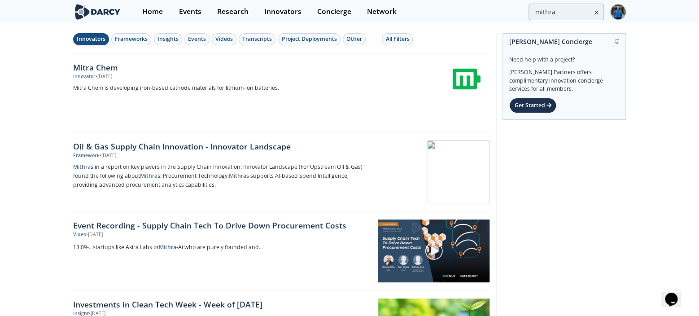
click at [97, 42] on div "Innovators" at bounding box center [91, 39] width 29 height 8
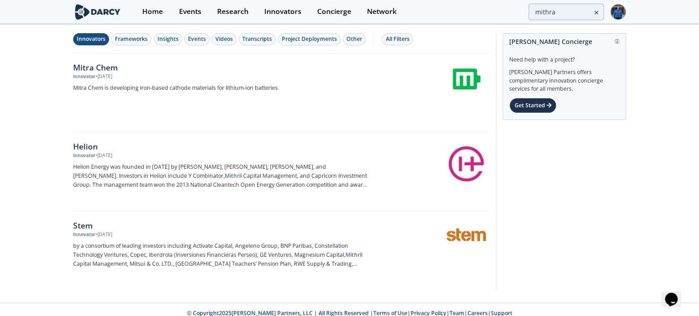
click at [575, 22] on div "Home Events Research Innovators Concierge Network mithra" at bounding box center [381, 12] width 492 height 24
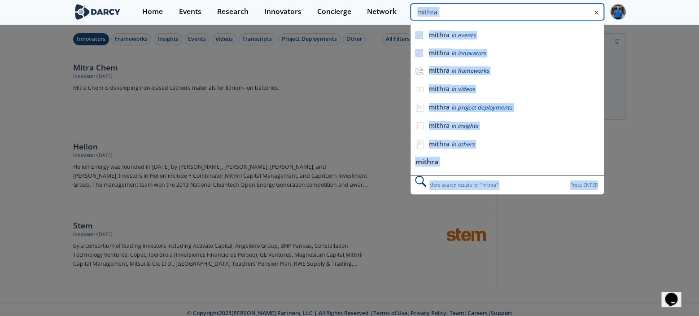
click at [567, 14] on input "mithra" at bounding box center [507, 12] width 193 height 17
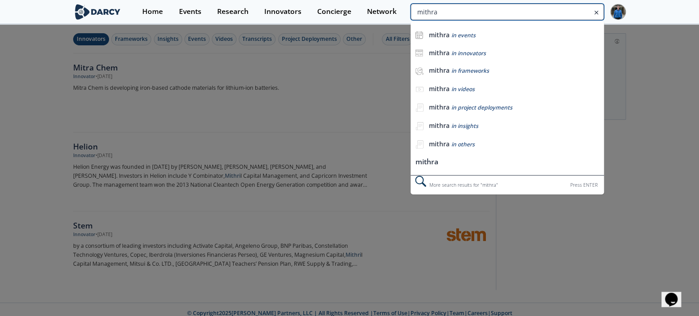
click at [567, 14] on input "mithra" at bounding box center [507, 12] width 193 height 17
click at [567, 14] on input "w" at bounding box center [507, 12] width 193 height 17
type input "workrise"
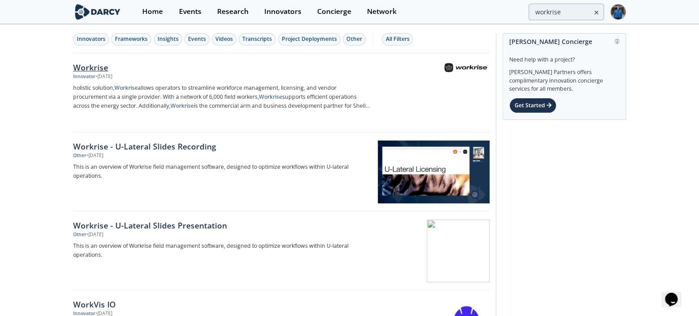
click at [105, 64] on div "Workrise" at bounding box center [221, 68] width 297 height 12
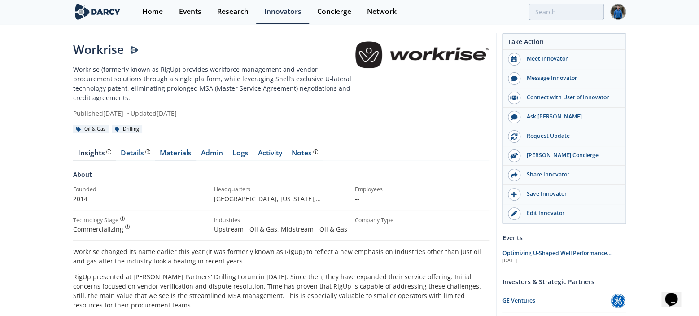
click at [173, 154] on link "Materials" at bounding box center [175, 154] width 41 height 11
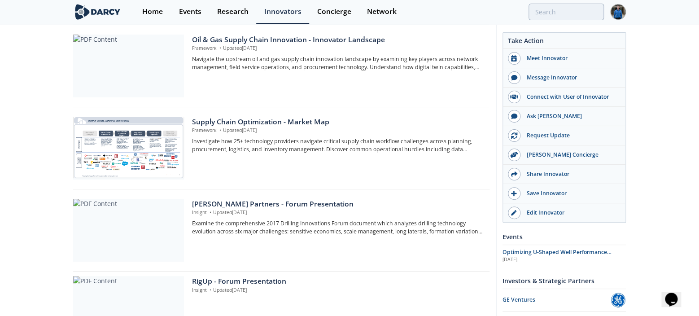
scroll to position [558, 0]
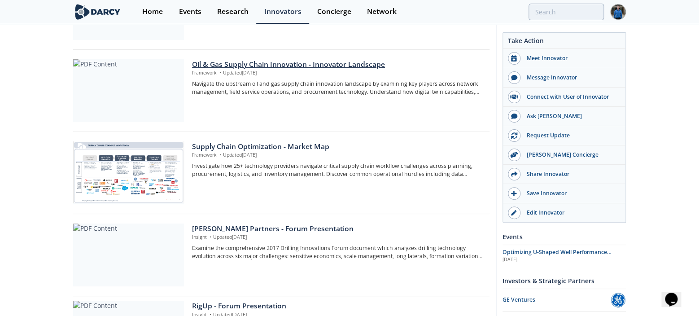
click at [283, 64] on div "Oil & Gas Supply Chain Innovation - Innovator Landscape" at bounding box center [337, 64] width 291 height 11
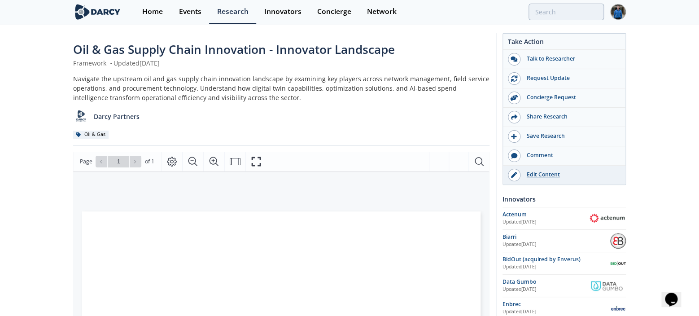
click at [544, 172] on div "Edit Content" at bounding box center [571, 175] width 101 height 8
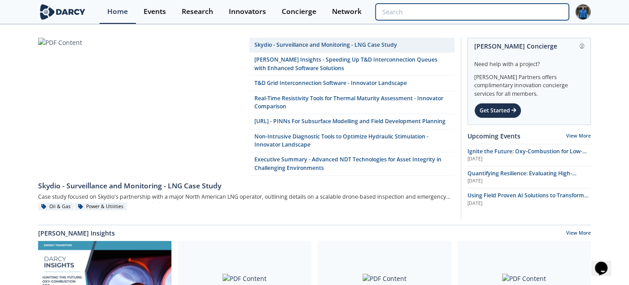
click at [526, 11] on input "search" at bounding box center [472, 12] width 193 height 17
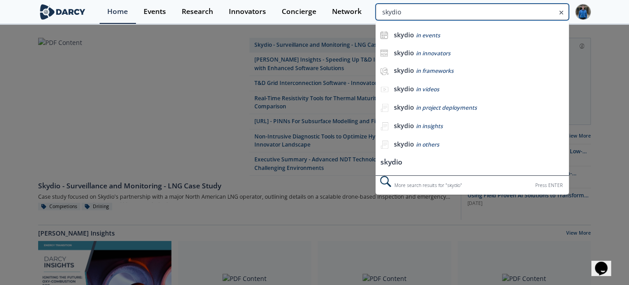
type input "skydio"
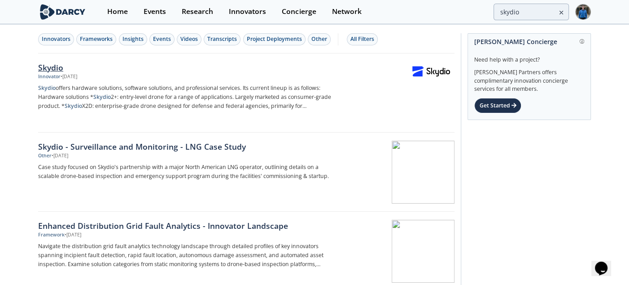
click at [54, 70] on div "Skydio" at bounding box center [186, 68] width 297 height 12
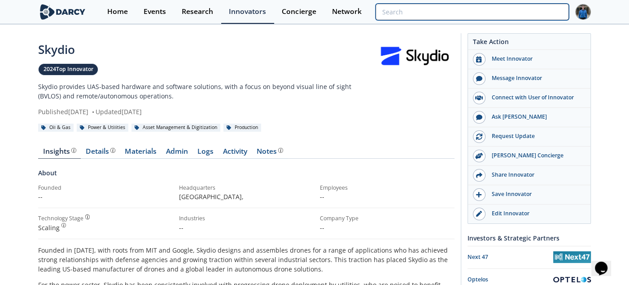
click at [512, 13] on input "search" at bounding box center [472, 12] width 193 height 17
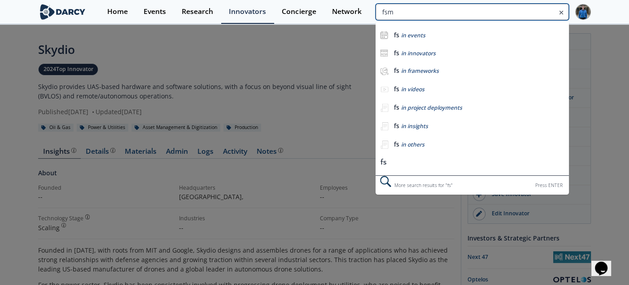
type input "fsm"
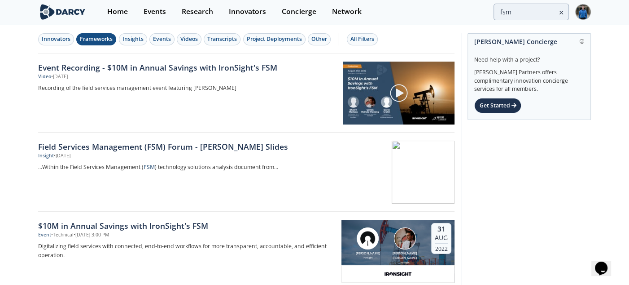
click at [94, 38] on div "Frameworks" at bounding box center [96, 39] width 33 height 8
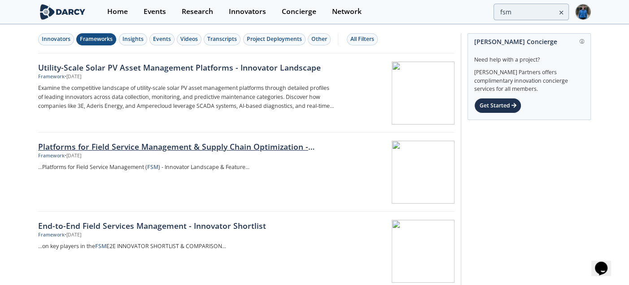
click at [214, 149] on div "Platforms for Field Service Management & Supply Chain Optimization - Innovator …" at bounding box center [186, 147] width 297 height 12
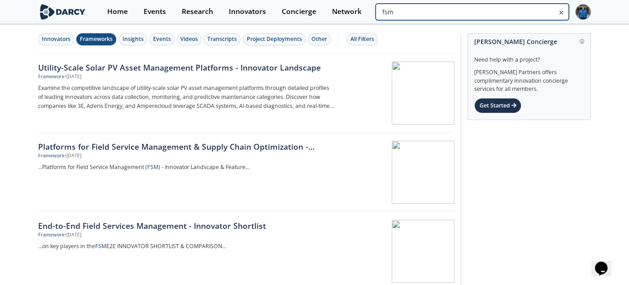
click at [519, 10] on input "fsm" at bounding box center [472, 12] width 193 height 17
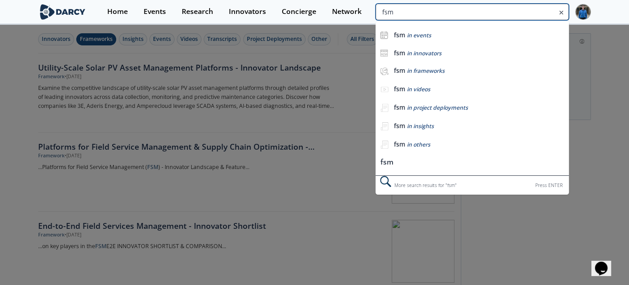
click at [519, 10] on input "fsm" at bounding box center [472, 12] width 193 height 17
type input "e"
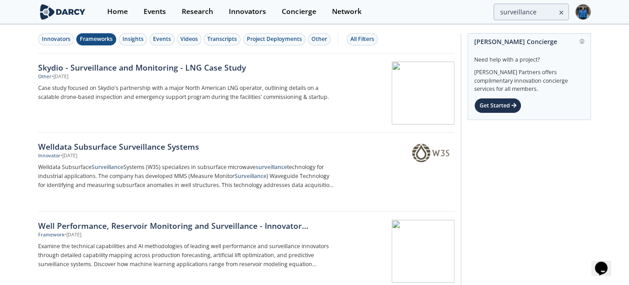
click at [103, 42] on div "Frameworks" at bounding box center [96, 39] width 33 height 8
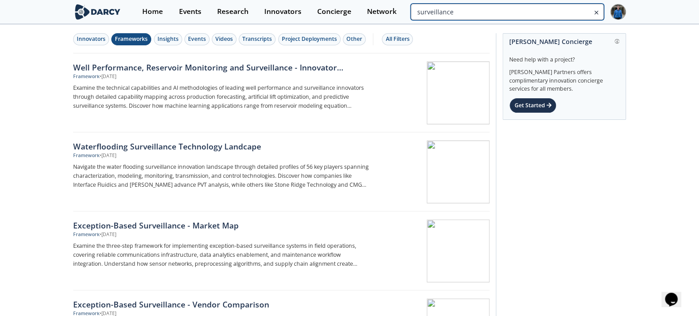
click at [558, 11] on input "surveillance" at bounding box center [507, 12] width 193 height 17
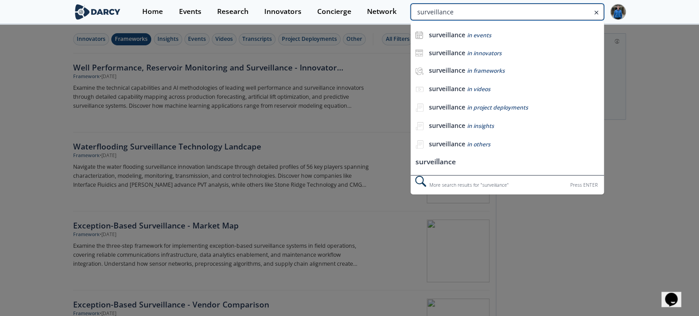
click at [558, 11] on input "surveillance" at bounding box center [507, 12] width 193 height 17
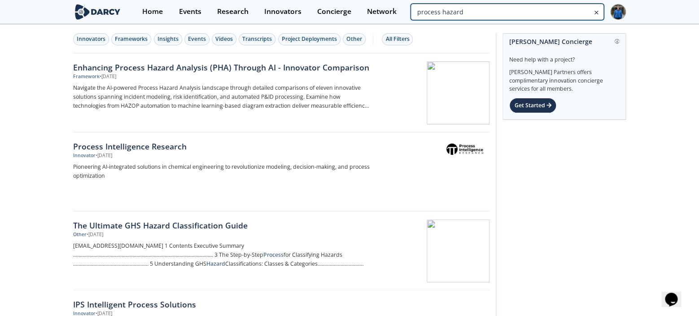
click at [561, 11] on input "process hazard" at bounding box center [507, 12] width 193 height 17
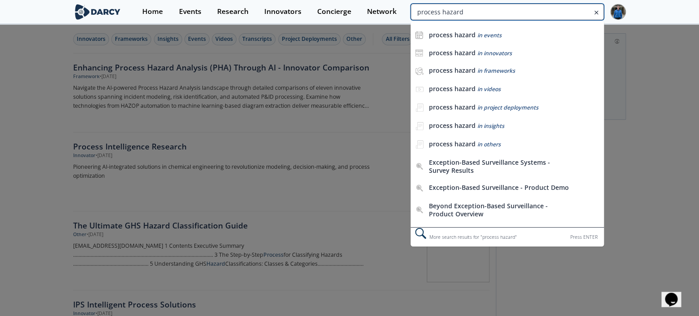
click at [561, 11] on input "process hazard" at bounding box center [507, 12] width 193 height 17
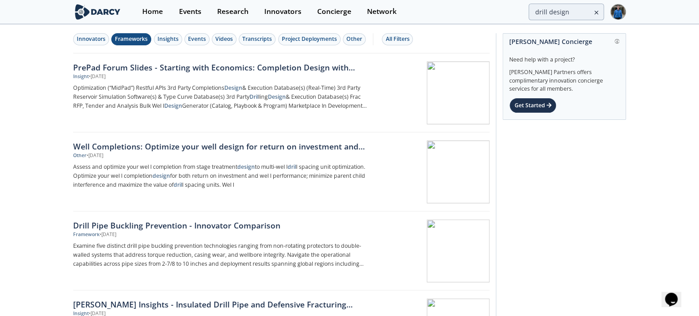
click at [134, 44] on button "Frameworks" at bounding box center [131, 39] width 40 height 12
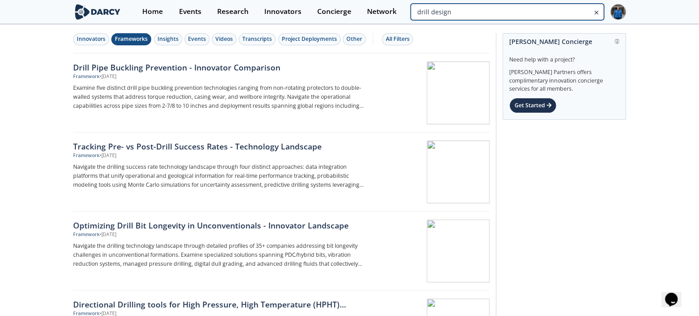
click at [569, 16] on input "drill design" at bounding box center [507, 12] width 193 height 17
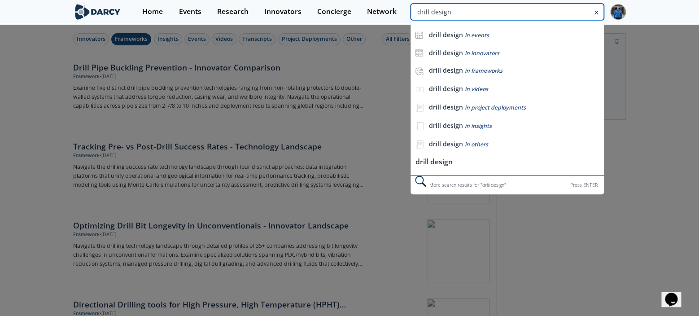
click at [569, 16] on input "drill design" at bounding box center [507, 12] width 193 height 17
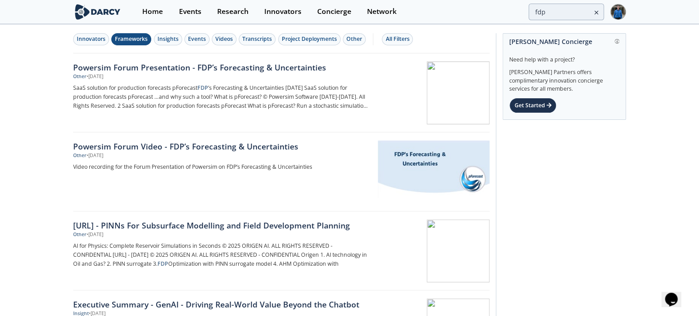
click at [141, 40] on div "Frameworks" at bounding box center [131, 39] width 33 height 8
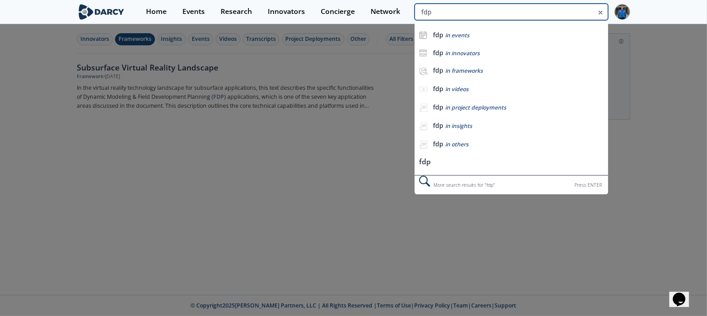
click at [564, 13] on input "fdp" at bounding box center [510, 12] width 193 height 17
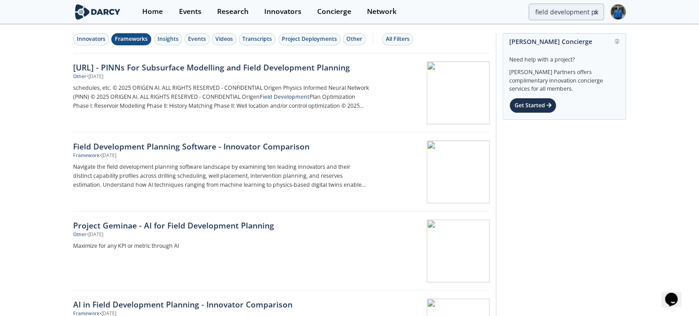
click at [139, 40] on div "Frameworks" at bounding box center [131, 39] width 33 height 8
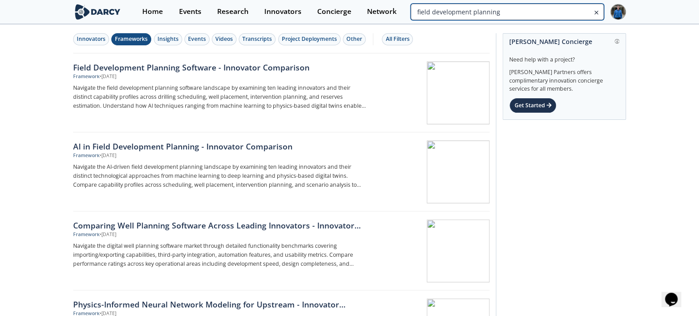
click at [558, 14] on input "field development planning" at bounding box center [507, 12] width 193 height 17
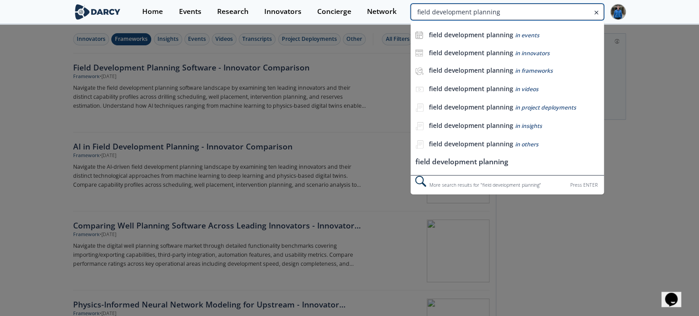
click at [558, 14] on input "field development planning" at bounding box center [507, 12] width 193 height 17
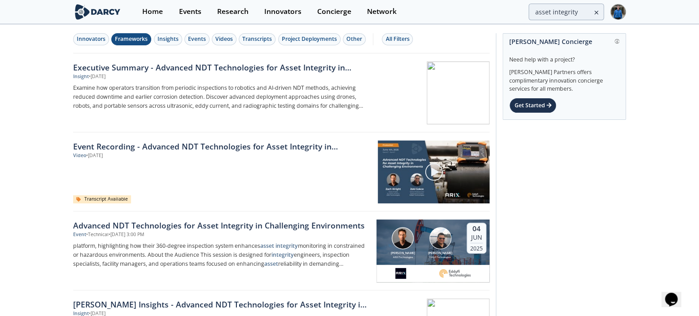
click at [144, 37] on div "Frameworks" at bounding box center [131, 39] width 33 height 8
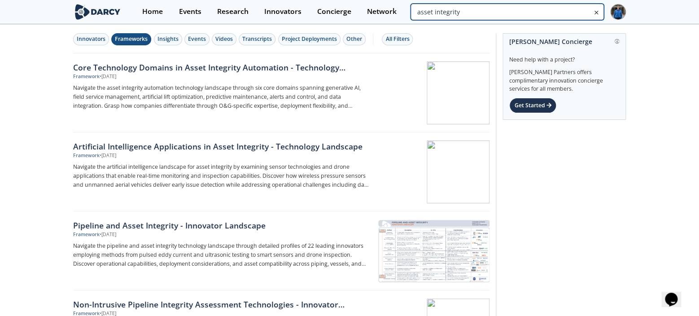
click at [563, 16] on input "asset integrity" at bounding box center [507, 12] width 193 height 17
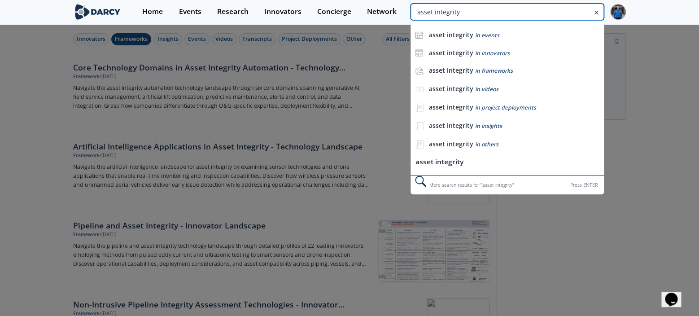
click at [563, 16] on input "asset integrity" at bounding box center [507, 12] width 193 height 17
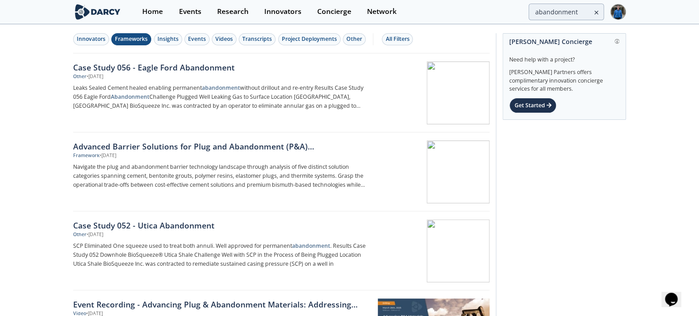
click at [132, 43] on div "Frameworks" at bounding box center [131, 39] width 33 height 8
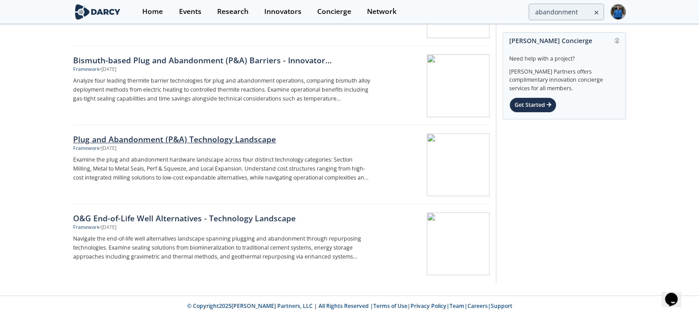
scroll to position [87, 0]
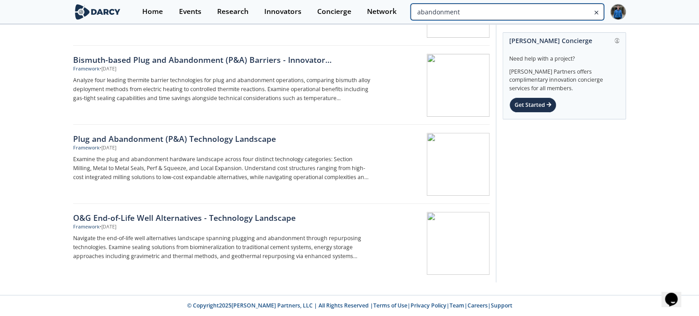
click at [565, 14] on input "abandonment" at bounding box center [507, 12] width 193 height 17
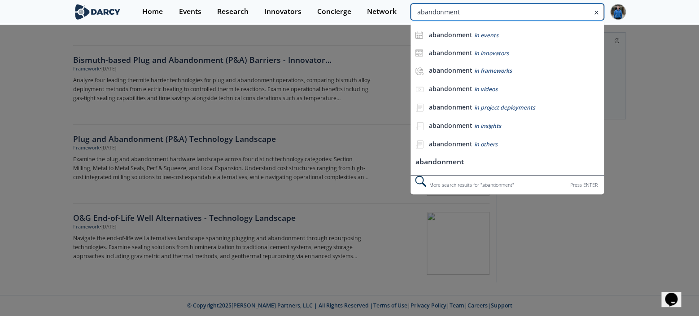
click at [565, 14] on input "abandonment" at bounding box center [507, 12] width 193 height 17
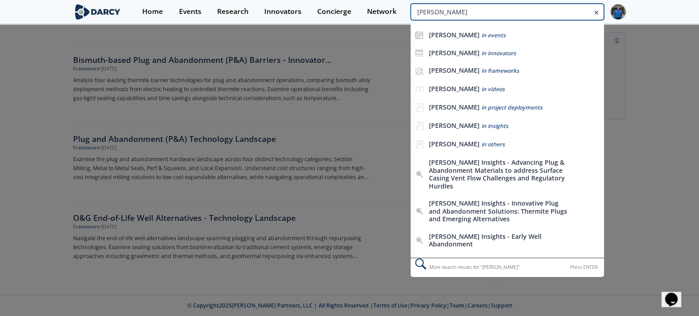
type input "kelvin"
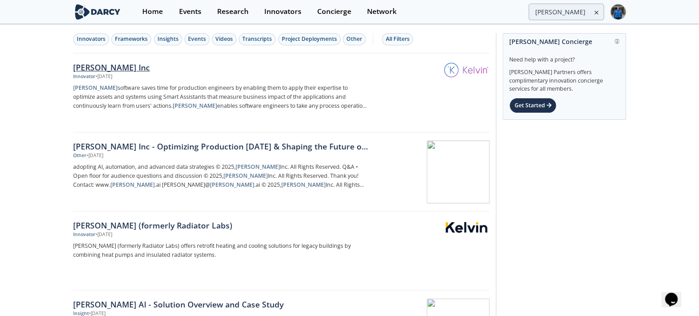
click at [103, 67] on div "Kelvin Inc" at bounding box center [221, 68] width 297 height 12
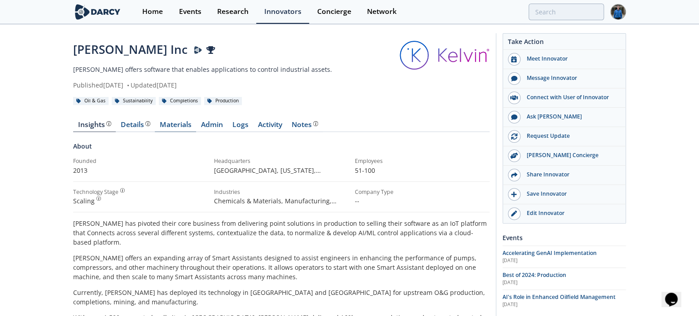
click at [184, 125] on link "Materials" at bounding box center [175, 126] width 41 height 11
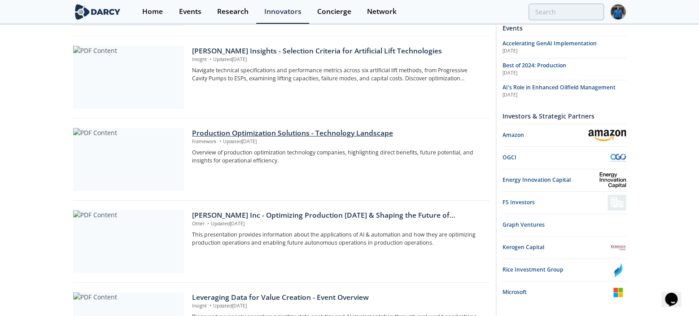
scroll to position [299, 0]
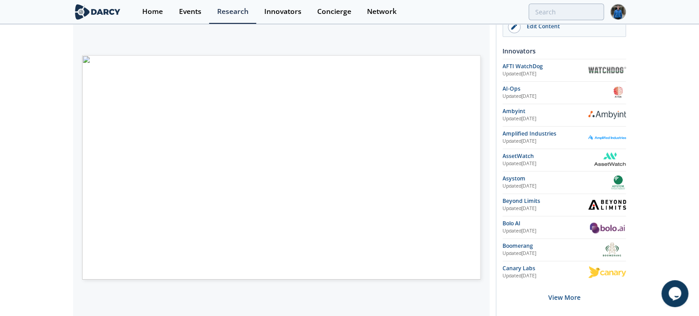
scroll to position [149, 0]
click at [533, 26] on div "Edit Content" at bounding box center [571, 25] width 101 height 8
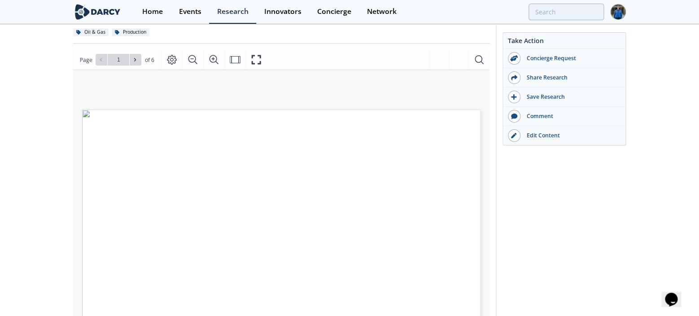
scroll to position [100, 0]
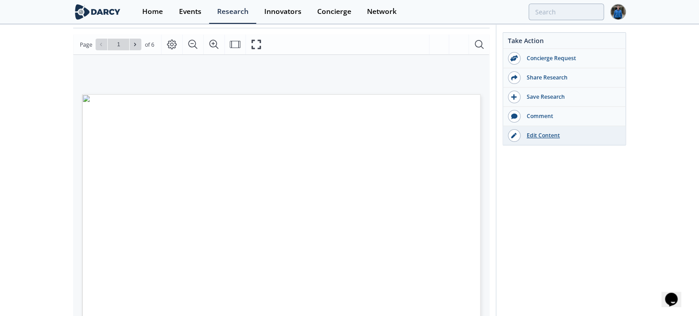
click at [547, 135] on div "Edit Content" at bounding box center [571, 136] width 101 height 8
